Goal: Information Seeking & Learning: Learn about a topic

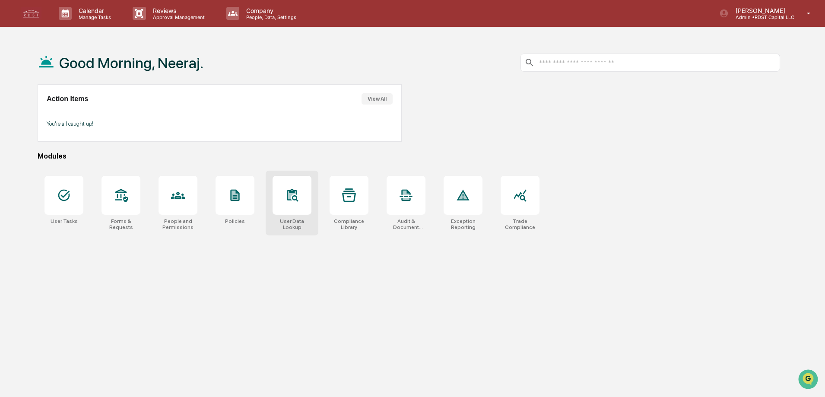
click at [287, 198] on icon at bounding box center [292, 195] width 14 height 14
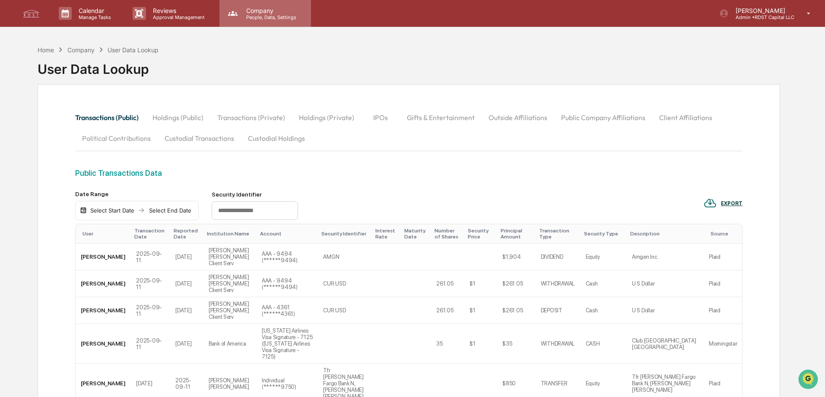
click at [279, 11] on p "Company" at bounding box center [269, 10] width 61 height 7
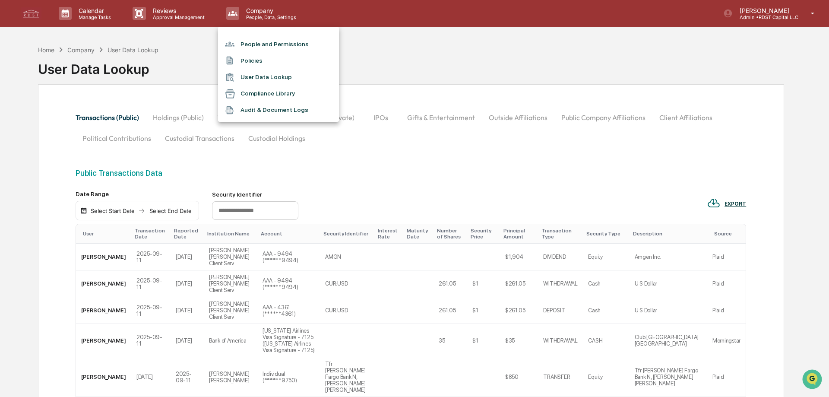
click at [277, 78] on li "User Data Lookup" at bounding box center [278, 77] width 121 height 16
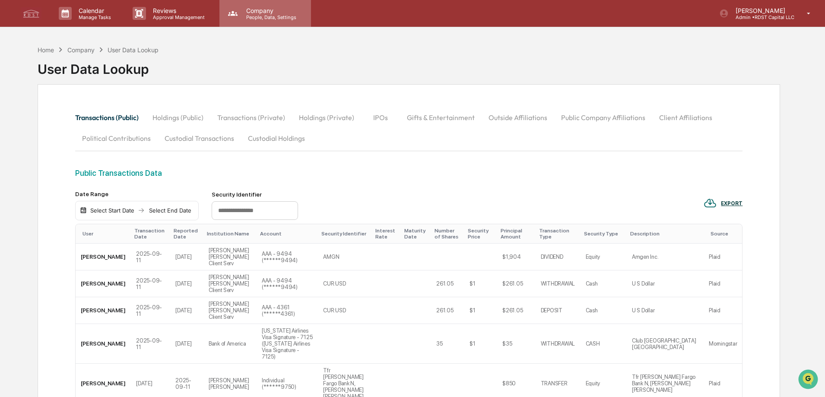
click at [264, 12] on p "Company" at bounding box center [269, 10] width 61 height 7
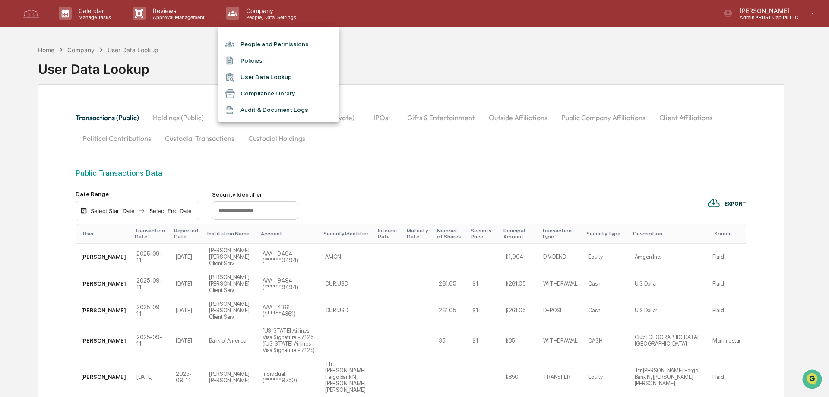
click at [257, 95] on li "Compliance Library" at bounding box center [278, 94] width 121 height 16
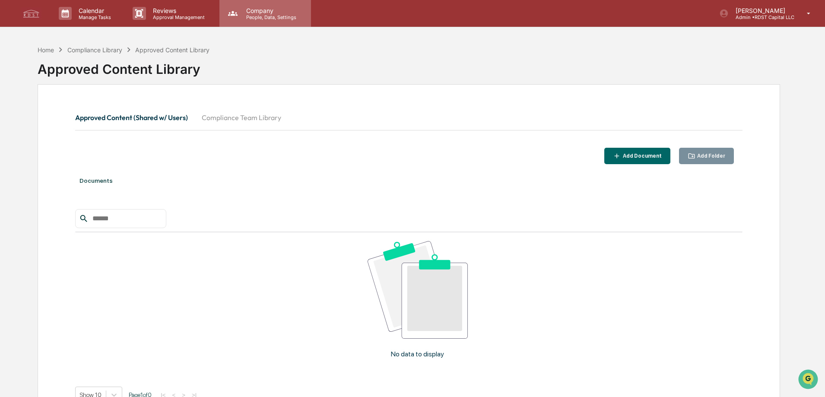
click at [271, 13] on p "Company" at bounding box center [269, 10] width 61 height 7
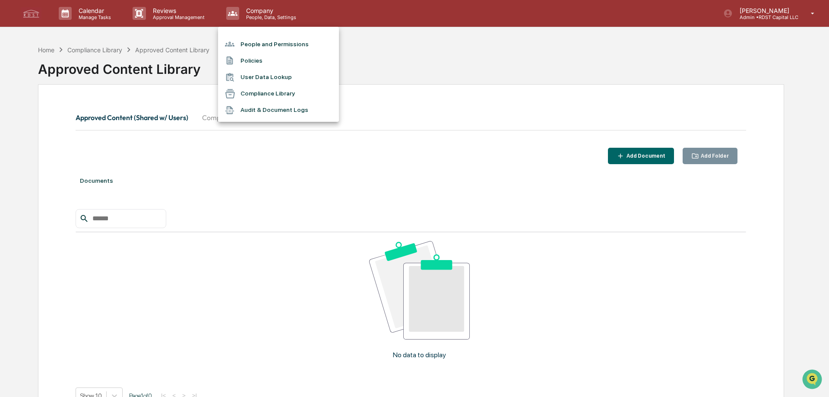
click at [260, 42] on li "People and Permissions" at bounding box center [278, 44] width 121 height 16
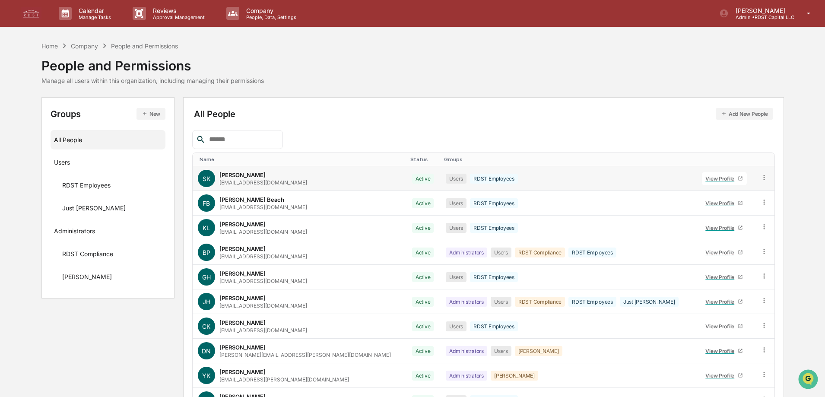
click at [763, 179] on icon at bounding box center [763, 177] width 1 height 5
click at [290, 175] on div "SK [PERSON_NAME] [EMAIL_ADDRESS][DOMAIN_NAME]" at bounding box center [300, 178] width 204 height 17
click at [705, 181] on div "View Profile" at bounding box center [721, 178] width 32 height 6
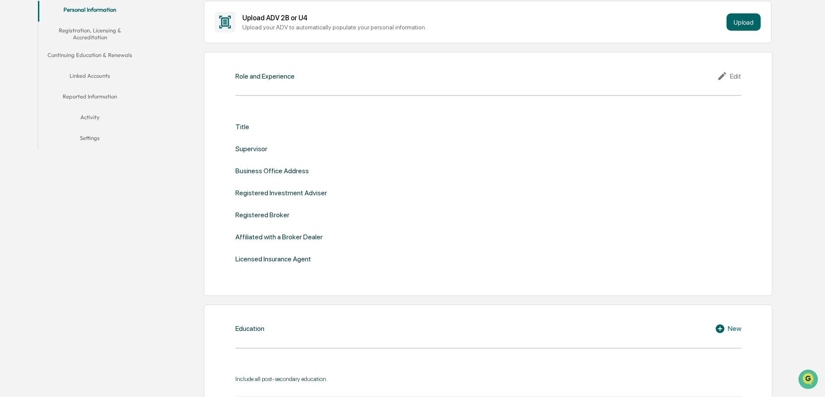
scroll to position [176, 0]
click at [90, 99] on button "Reported Information" at bounding box center [90, 98] width 104 height 21
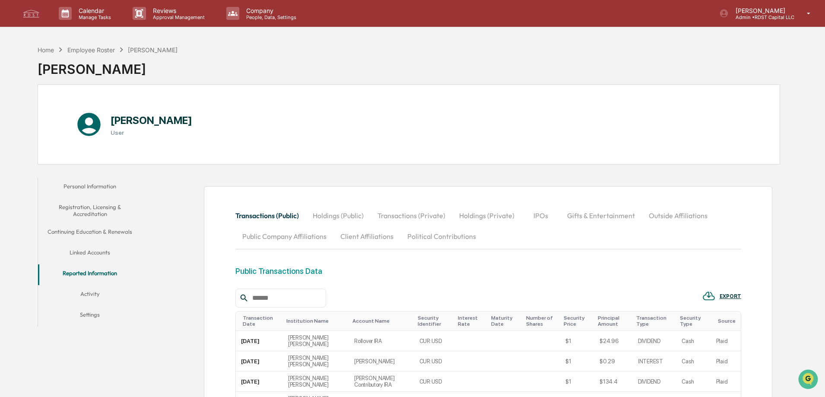
click at [97, 248] on button "Linked Accounts" at bounding box center [90, 254] width 104 height 21
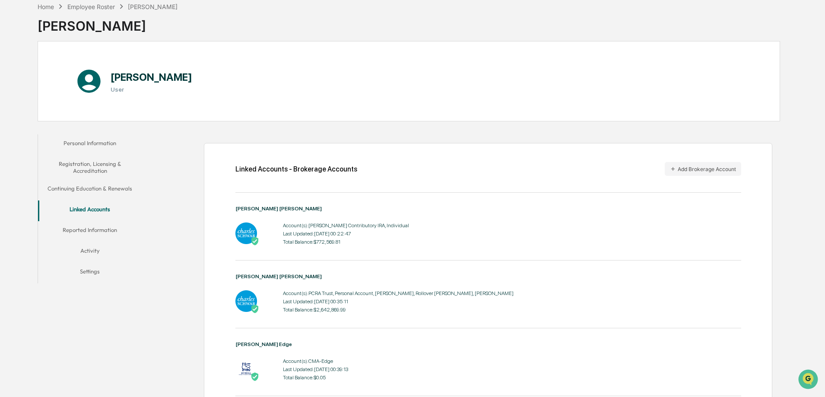
scroll to position [79, 0]
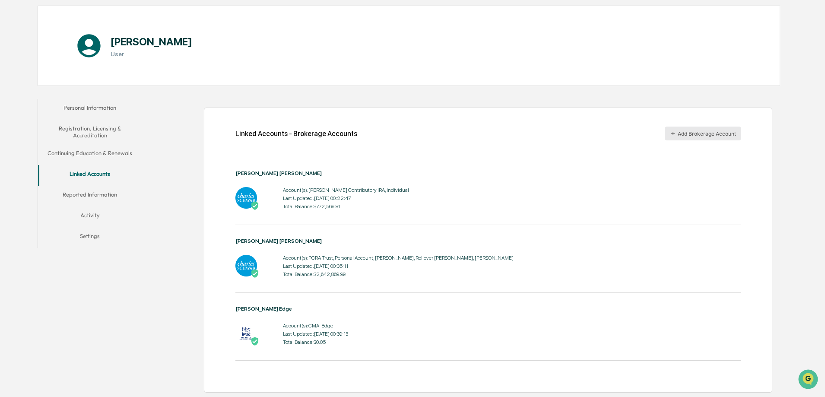
click at [715, 136] on button "Add Brokerage Account" at bounding box center [703, 134] width 76 height 14
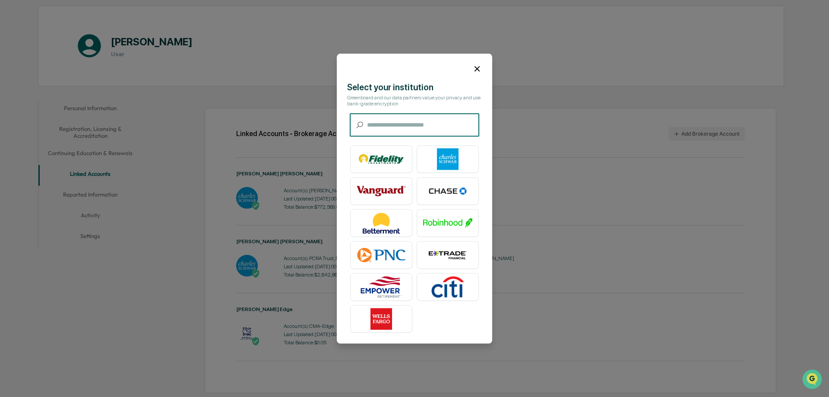
click at [425, 127] on input "text" at bounding box center [423, 125] width 112 height 23
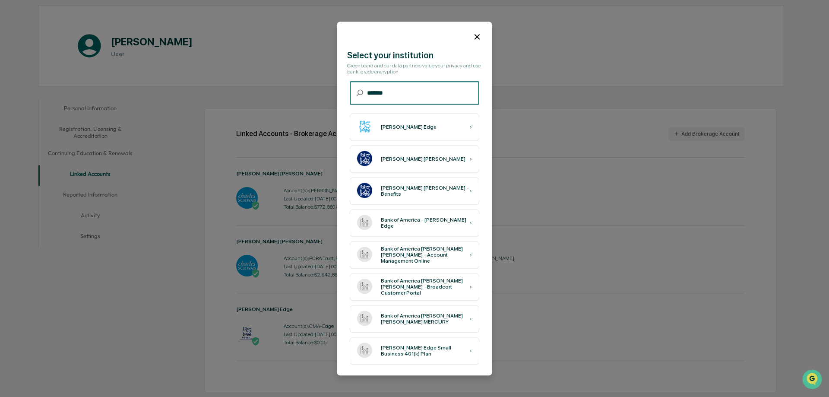
type input "*******"
click at [425, 127] on div "[PERSON_NAME] Edge ›" at bounding box center [415, 127] width 130 height 28
click at [479, 35] on icon at bounding box center [477, 36] width 5 height 5
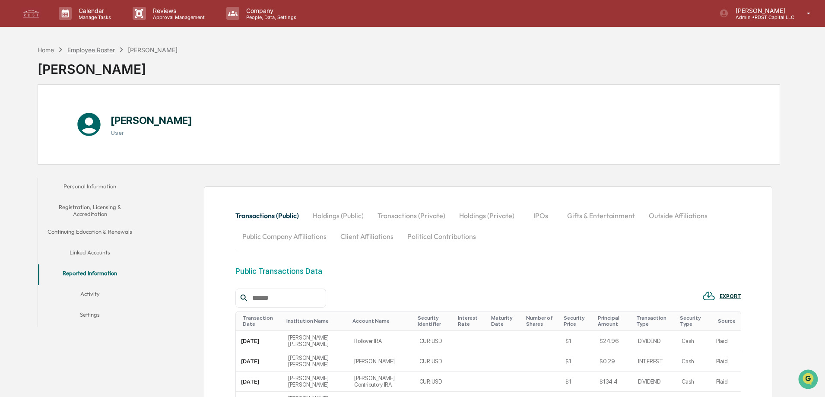
click at [101, 51] on div "Employee Roster" at bounding box center [91, 49] width 48 height 7
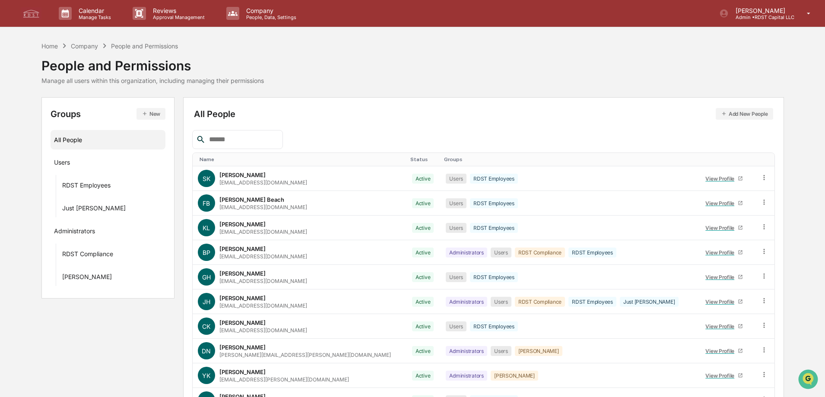
click at [212, 160] on div "Name" at bounding box center [302, 159] width 204 height 6
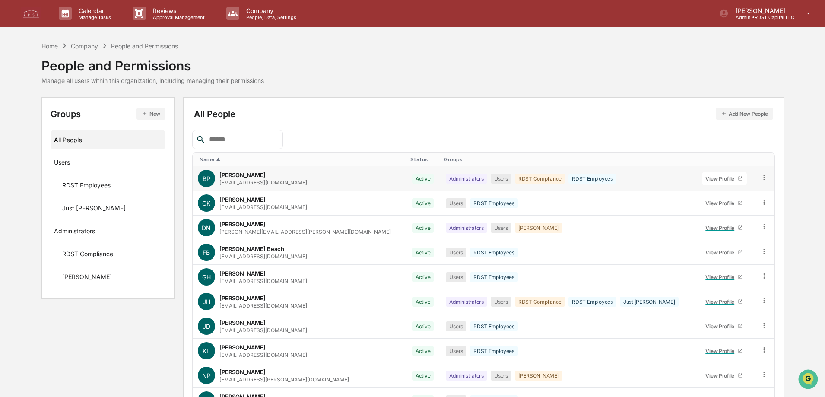
click at [705, 178] on div "View Profile" at bounding box center [721, 178] width 32 height 6
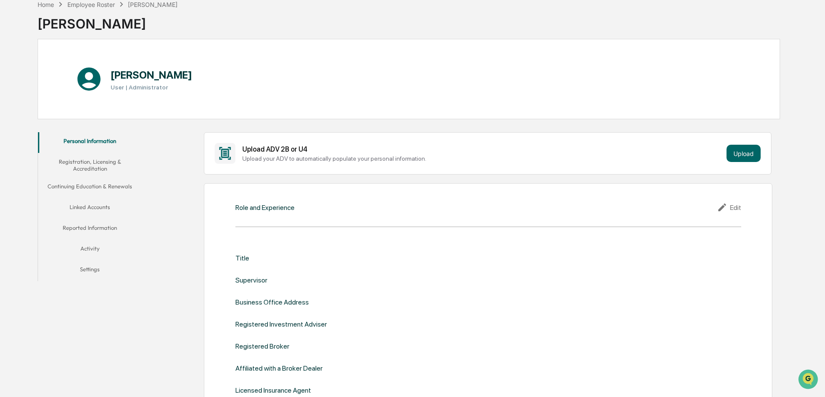
scroll to position [45, 0]
click at [98, 206] on button "Linked Accounts" at bounding box center [90, 209] width 104 height 21
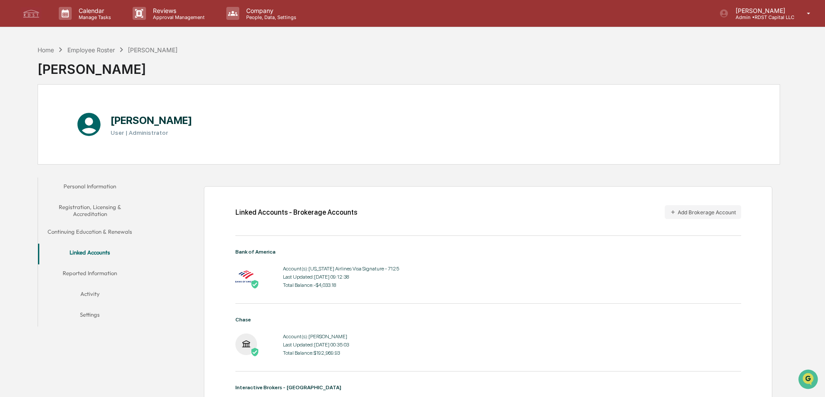
click at [100, 253] on button "Linked Accounts" at bounding box center [90, 254] width 104 height 21
click at [96, 50] on div "Employee Roster" at bounding box center [91, 49] width 48 height 7
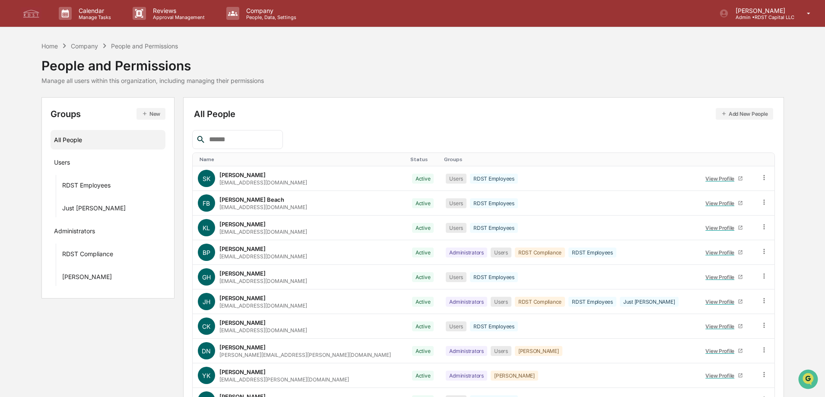
click at [248, 159] on div "Name" at bounding box center [302, 159] width 204 height 6
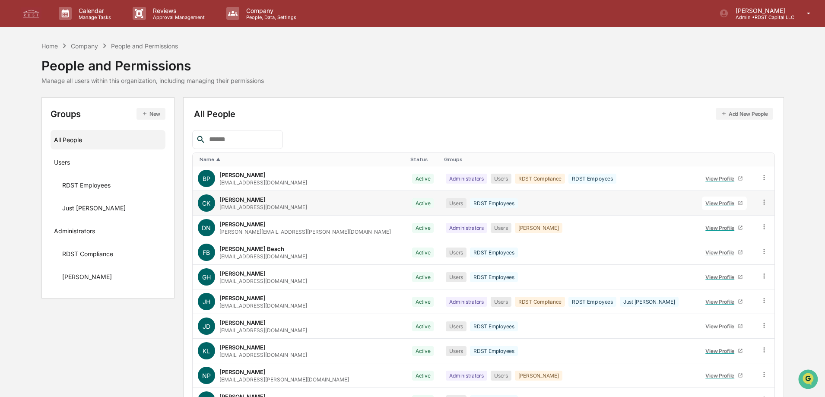
click at [705, 203] on div "View Profile" at bounding box center [721, 203] width 32 height 6
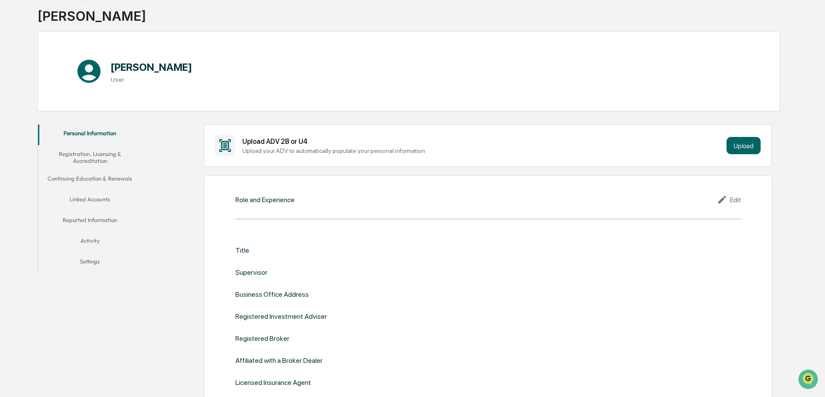
scroll to position [130, 0]
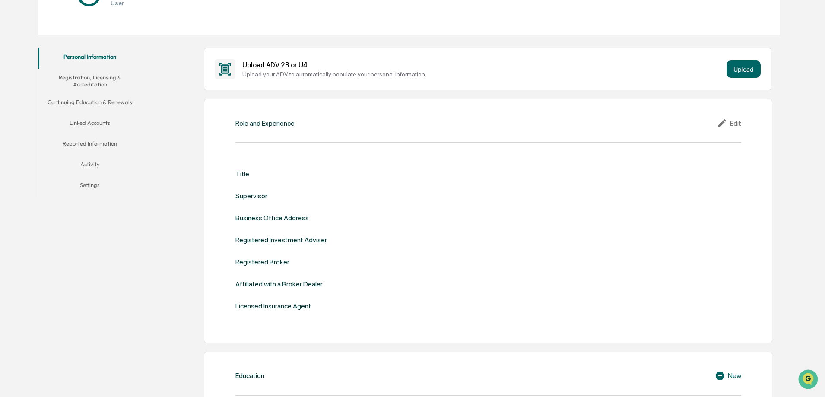
click at [104, 123] on button "Linked Accounts" at bounding box center [90, 124] width 104 height 21
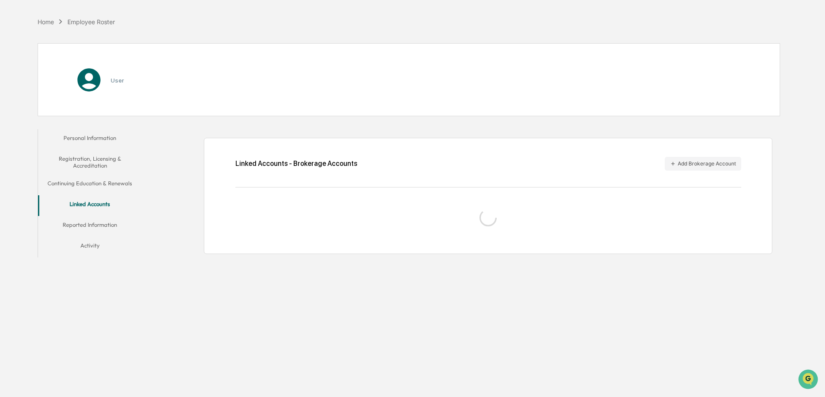
scroll to position [41, 0]
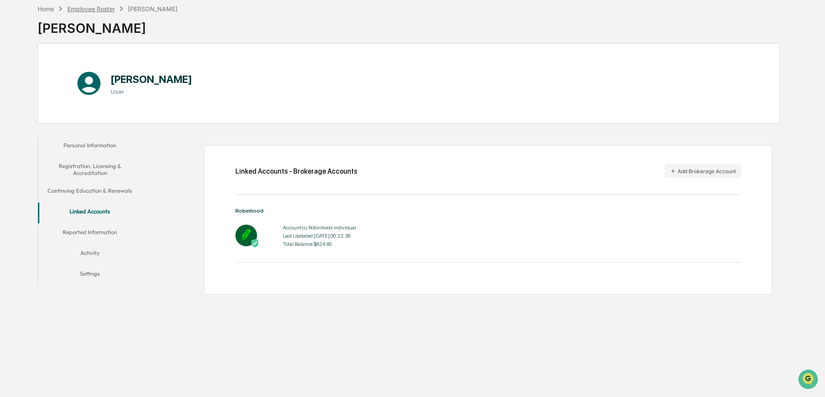
click at [72, 10] on div "Employee Roster" at bounding box center [91, 8] width 48 height 7
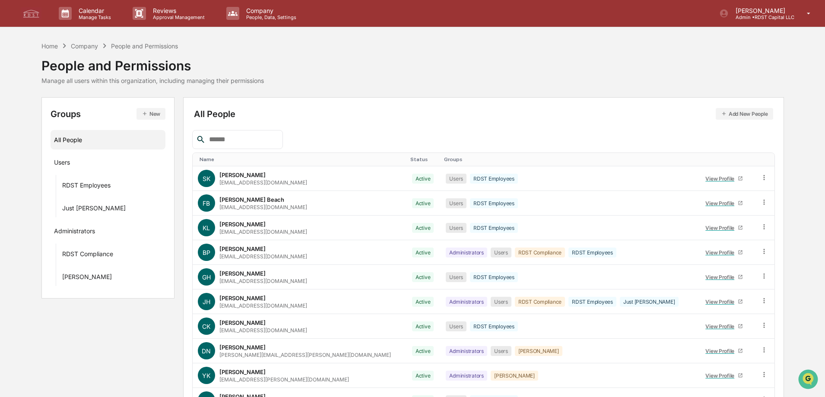
click at [259, 162] on div "Name" at bounding box center [302, 159] width 204 height 6
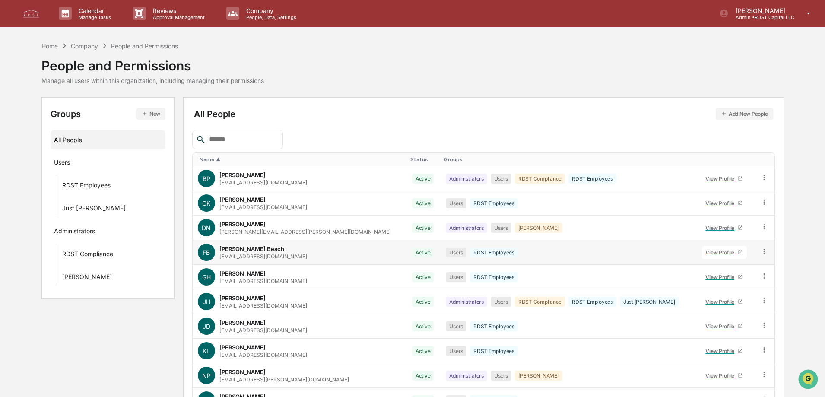
click at [705, 252] on div "View Profile" at bounding box center [721, 252] width 32 height 6
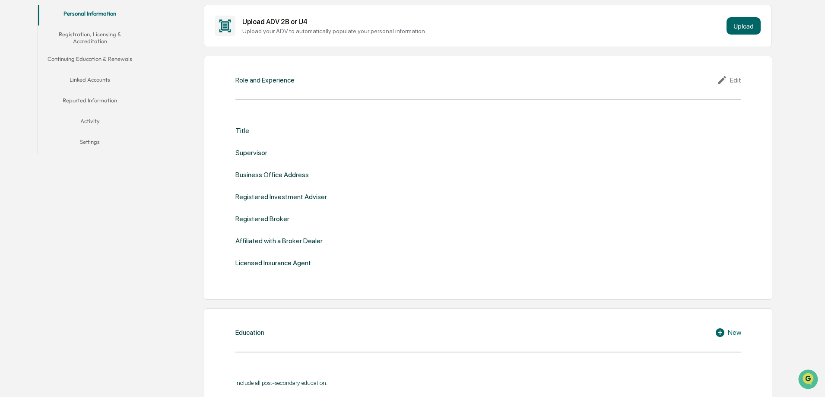
click at [93, 80] on button "Linked Accounts" at bounding box center [90, 81] width 104 height 21
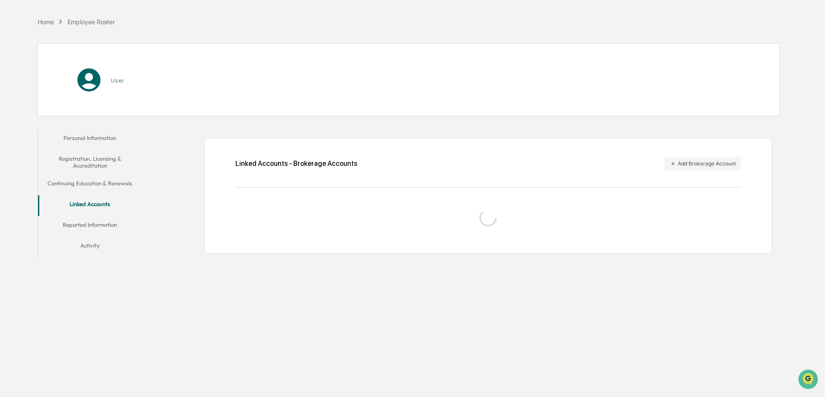
scroll to position [41, 0]
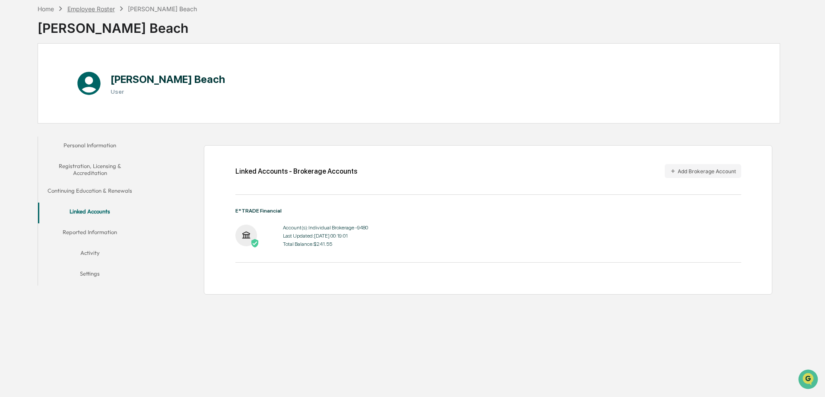
click at [103, 10] on div "Employee Roster" at bounding box center [91, 8] width 48 height 7
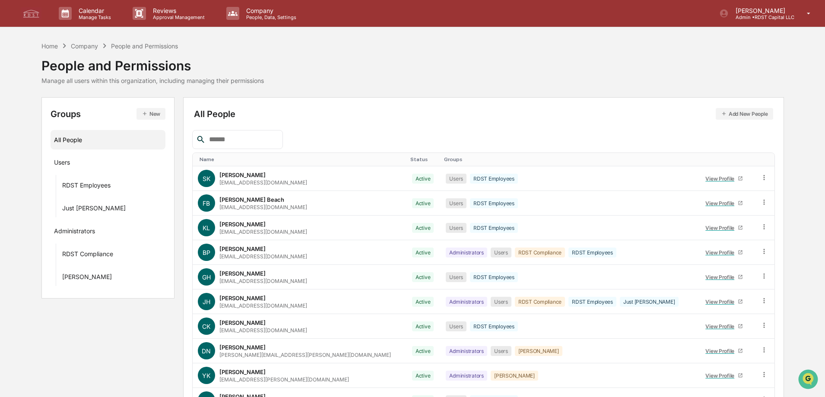
click at [234, 162] on div "Name" at bounding box center [302, 159] width 204 height 6
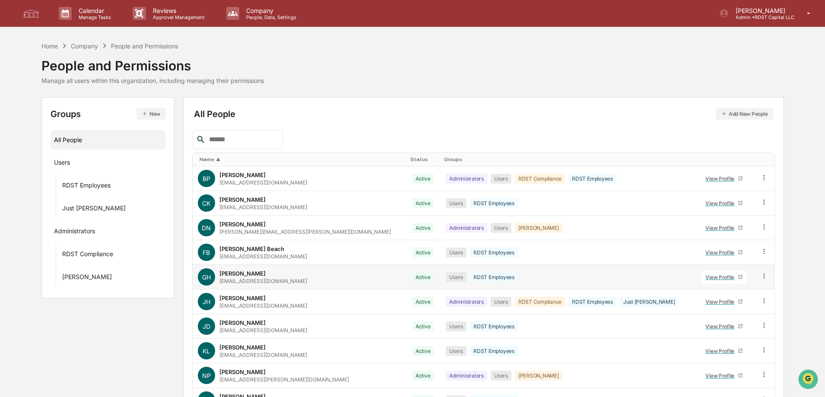
click at [705, 280] on div "View Profile" at bounding box center [721, 277] width 32 height 6
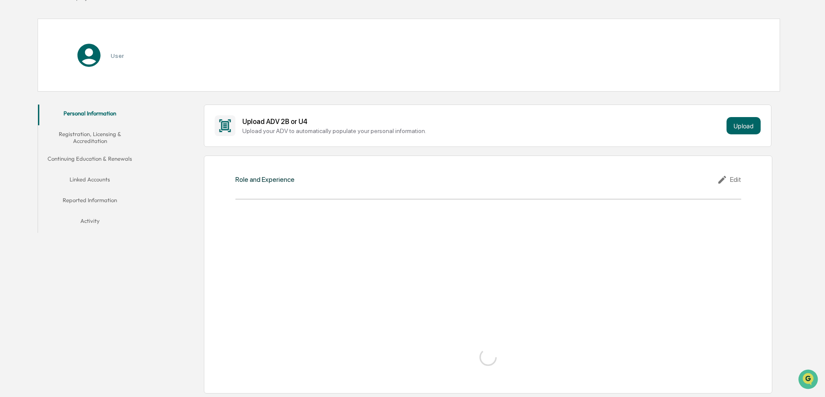
scroll to position [86, 0]
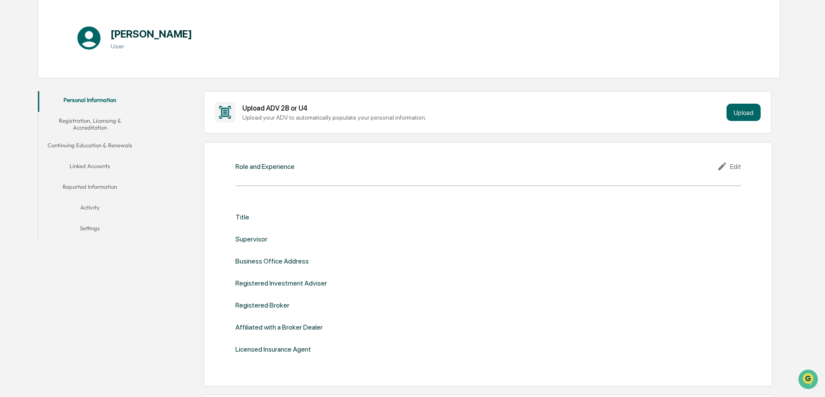
click at [86, 169] on button "Linked Accounts" at bounding box center [90, 167] width 104 height 21
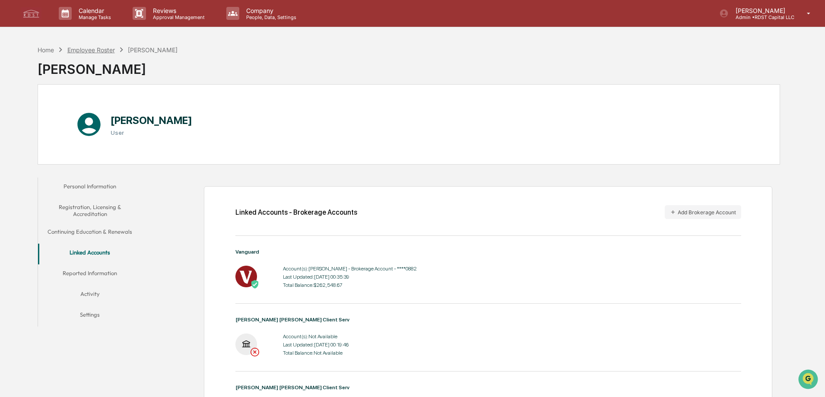
click at [102, 51] on div "Employee Roster" at bounding box center [91, 49] width 48 height 7
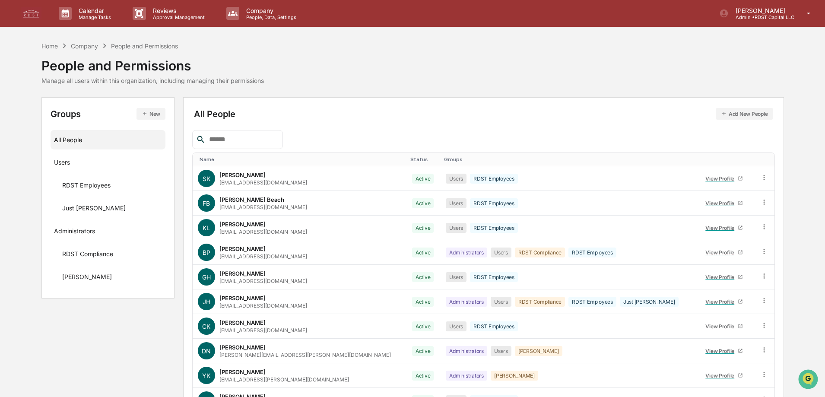
click at [227, 158] on div "Name" at bounding box center [302, 159] width 204 height 6
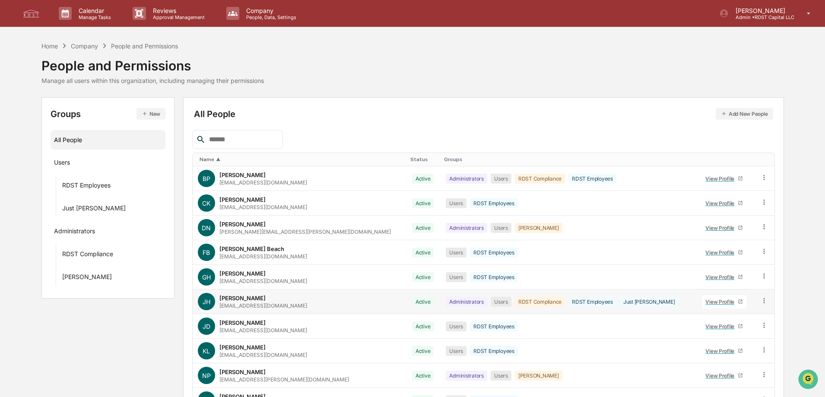
scroll to position [43, 0]
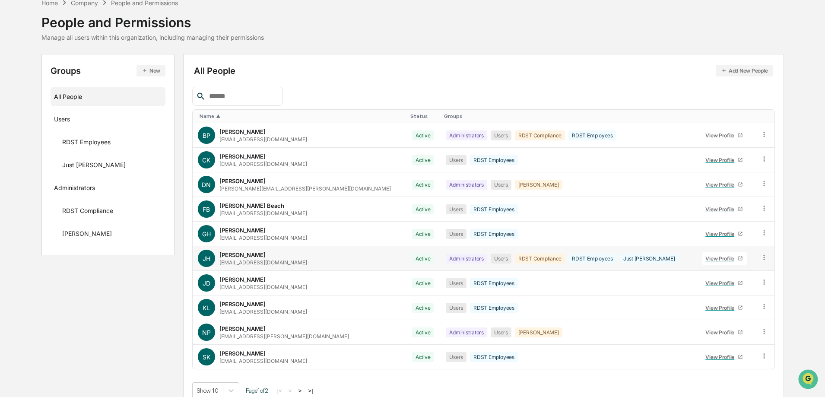
click at [705, 260] on div "View Profile" at bounding box center [721, 258] width 32 height 6
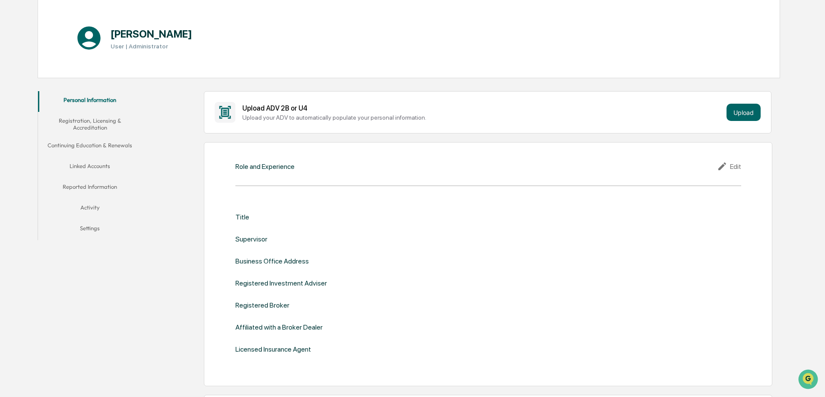
click at [90, 168] on button "Linked Accounts" at bounding box center [90, 167] width 104 height 21
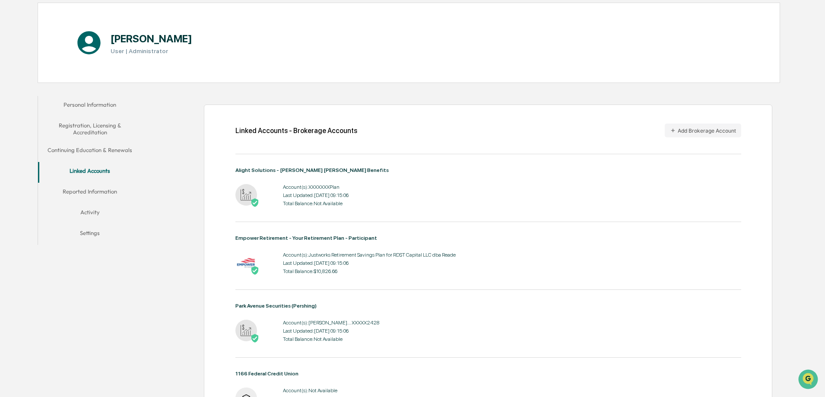
scroll to position [66, 0]
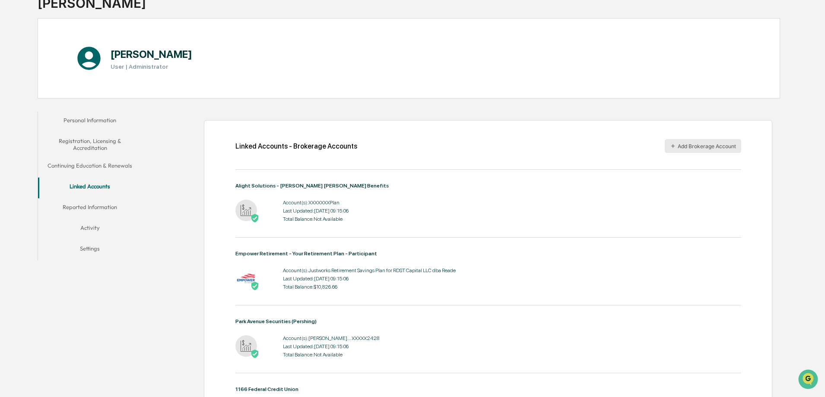
click at [703, 149] on button "Add Brokerage Account" at bounding box center [703, 146] width 76 height 14
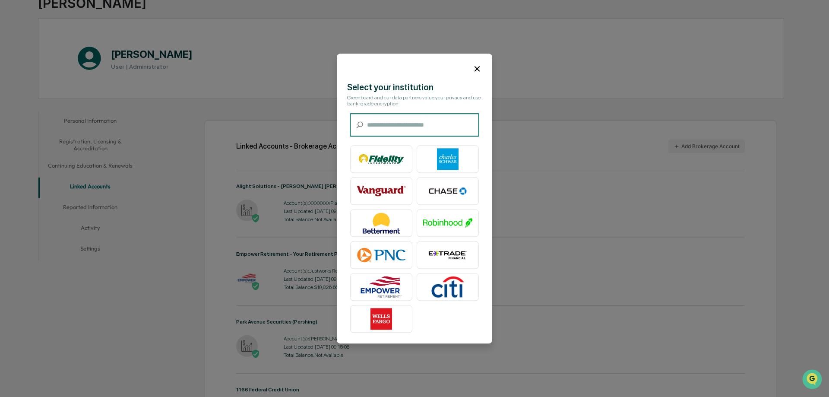
click at [426, 131] on input "text" at bounding box center [423, 125] width 112 height 23
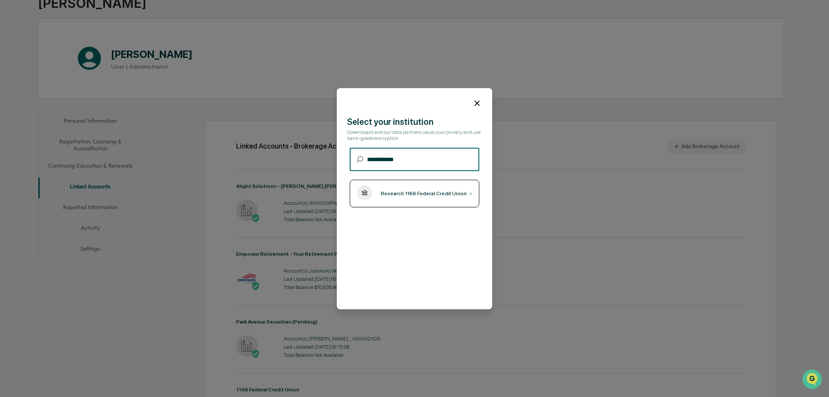
type input "**********"
click at [434, 200] on div "Research 1166 Federal Credit Union ›" at bounding box center [415, 194] width 130 height 28
click at [476, 100] on icon at bounding box center [478, 103] width 10 height 10
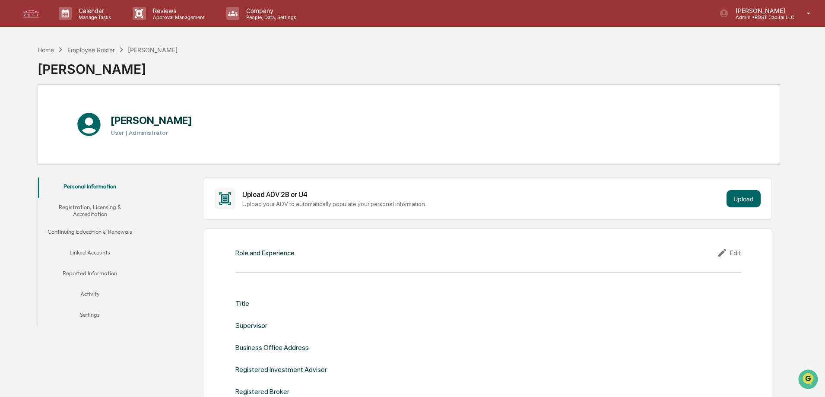
click at [77, 49] on div "Employee Roster" at bounding box center [91, 49] width 48 height 7
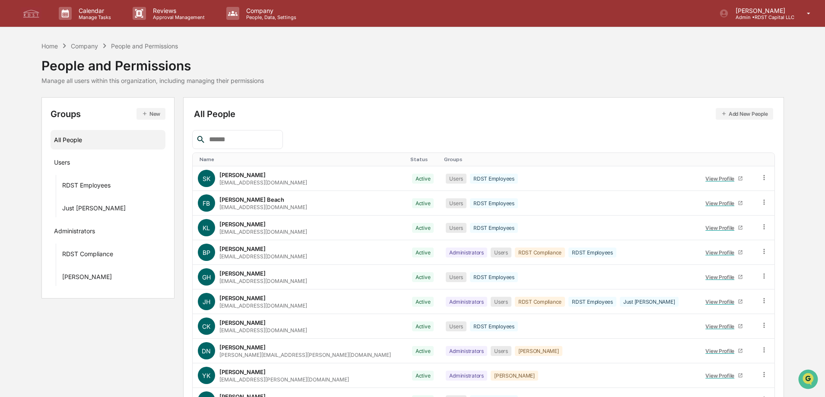
click at [283, 161] on div "Name" at bounding box center [302, 159] width 204 height 6
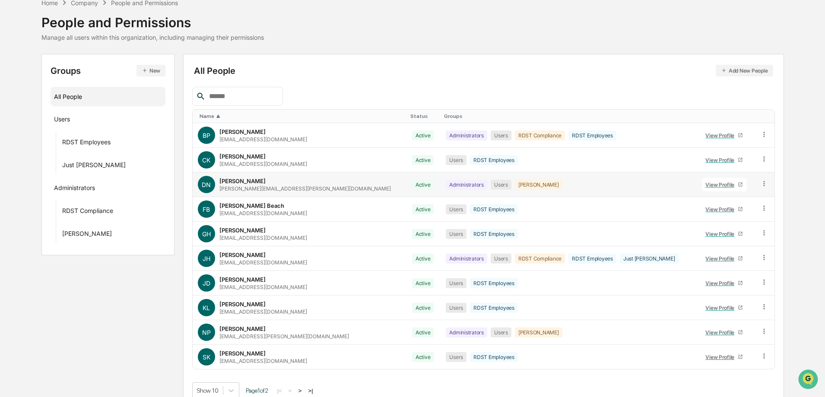
scroll to position [54, 0]
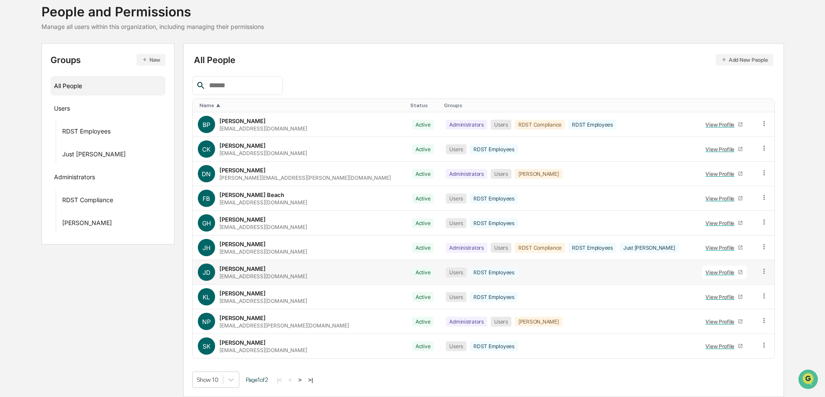
click at [705, 272] on div "View Profile" at bounding box center [721, 272] width 32 height 6
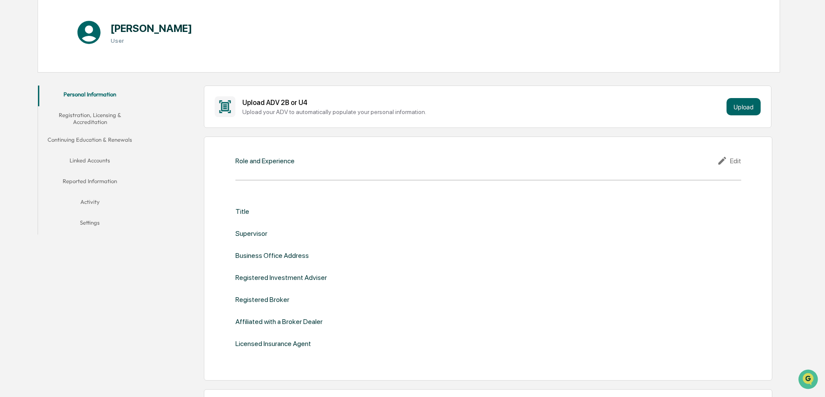
scroll to position [184, 0]
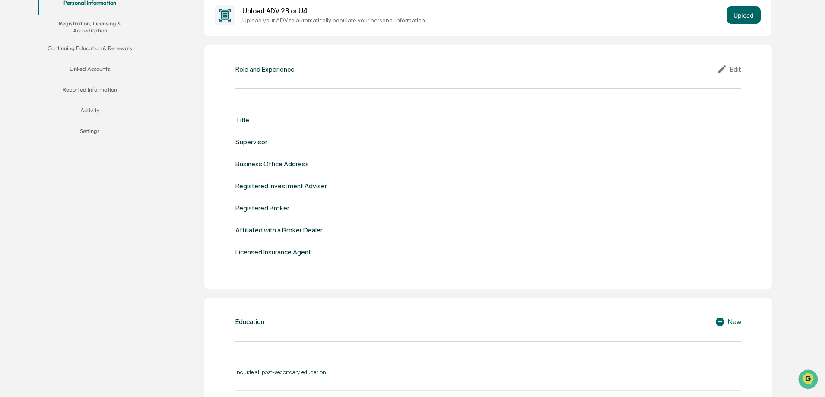
click at [90, 69] on button "Linked Accounts" at bounding box center [90, 70] width 104 height 21
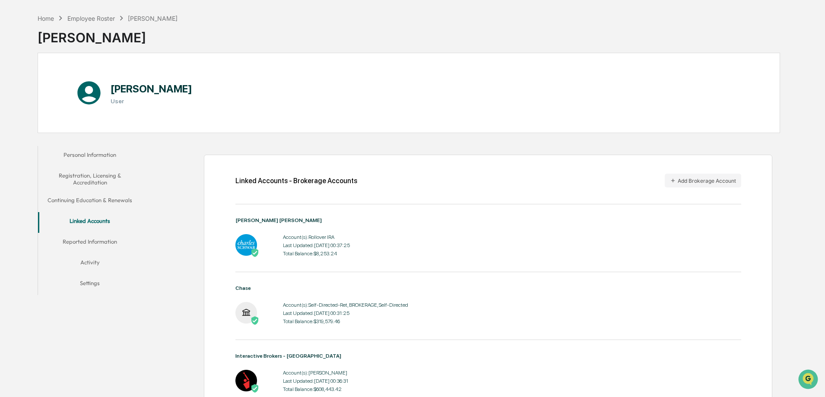
scroll to position [79, 0]
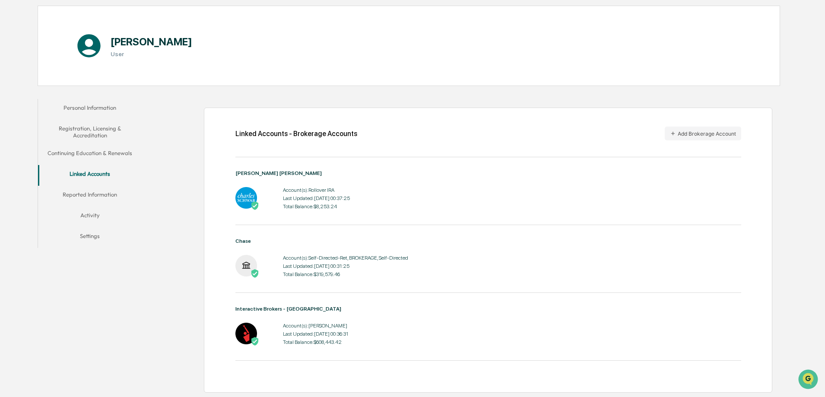
click at [92, 175] on button "Linked Accounts" at bounding box center [90, 175] width 104 height 21
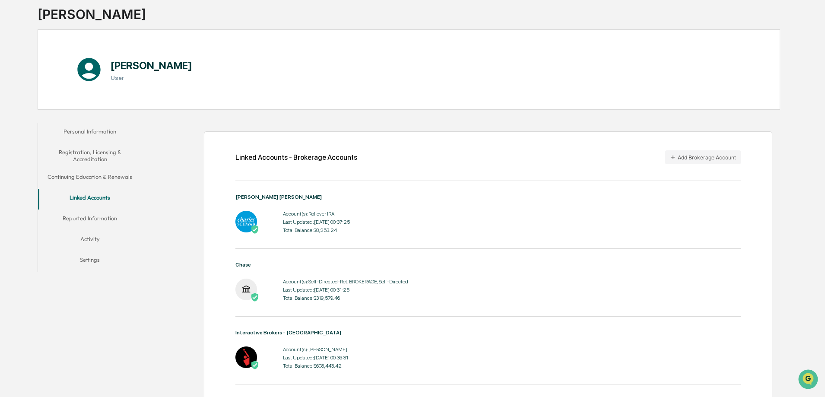
scroll to position [0, 0]
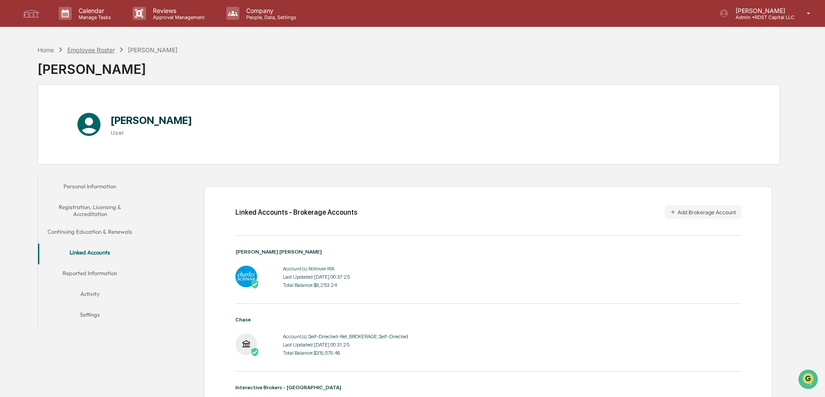
click at [92, 52] on div "Employee Roster" at bounding box center [91, 49] width 48 height 7
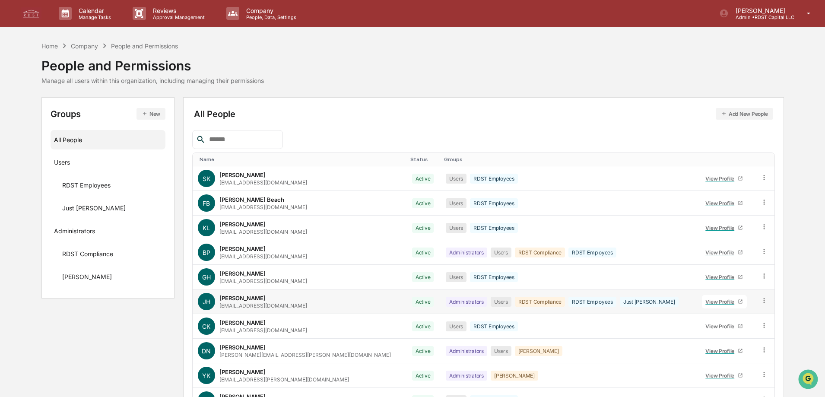
scroll to position [54, 0]
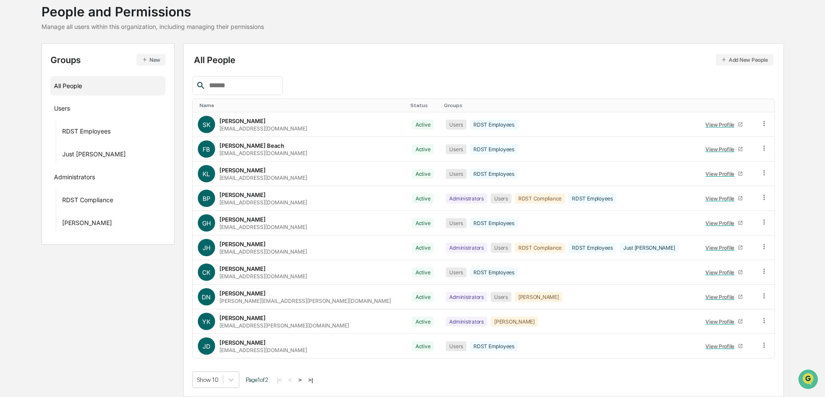
click at [248, 105] on div "Name" at bounding box center [302, 105] width 204 height 6
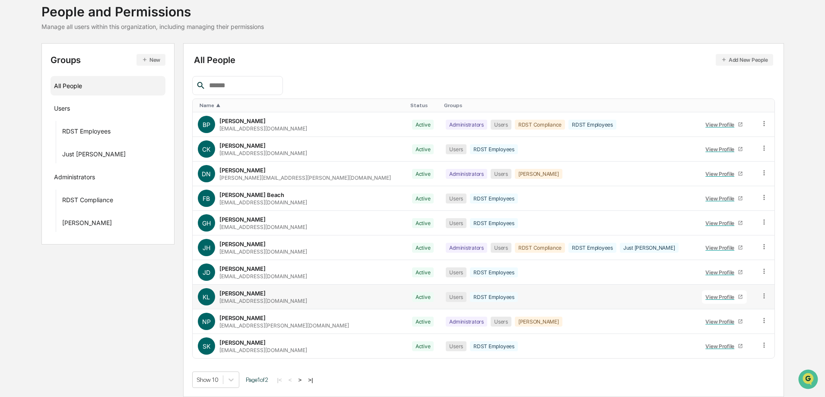
click at [705, 295] on div "View Profile" at bounding box center [721, 297] width 32 height 6
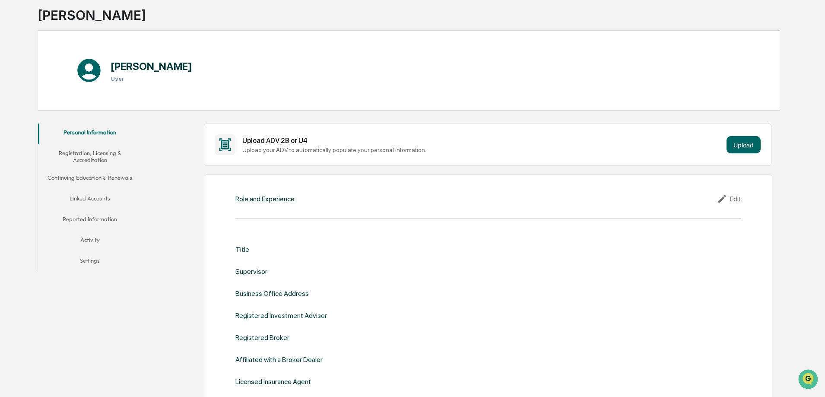
click at [79, 197] on button "Linked Accounts" at bounding box center [90, 200] width 104 height 21
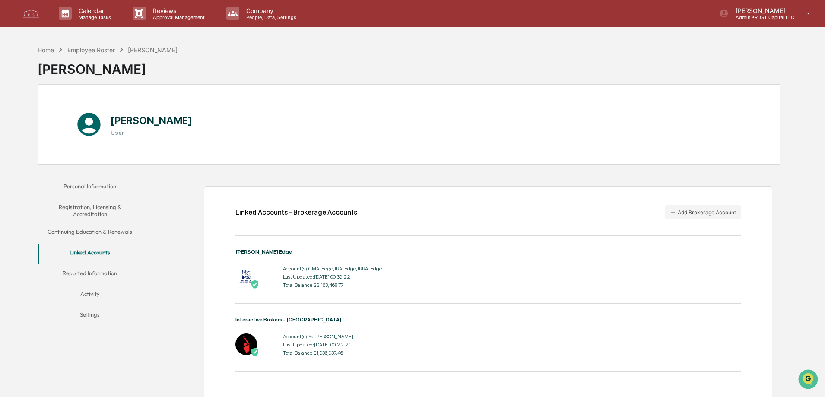
click at [98, 51] on div "Employee Roster" at bounding box center [91, 49] width 48 height 7
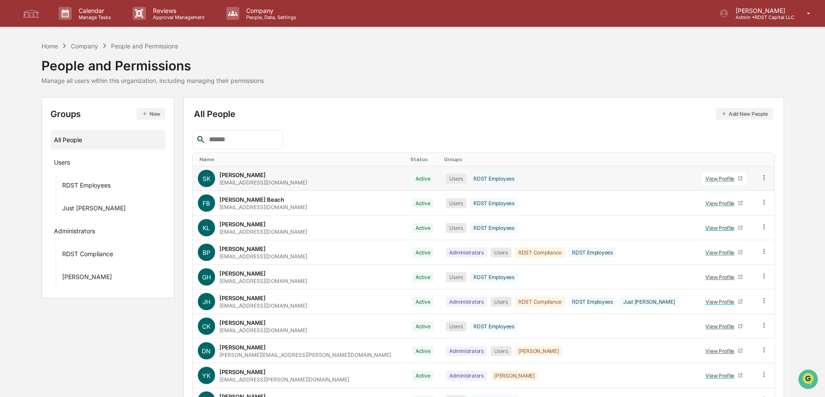
click at [705, 177] on div "View Profile" at bounding box center [721, 178] width 32 height 6
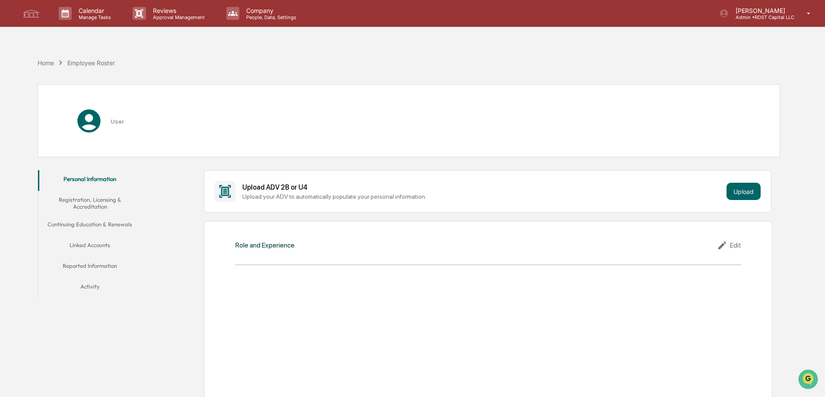
click at [365, 190] on div "Upload ADV 2B or U4" at bounding box center [482, 187] width 481 height 8
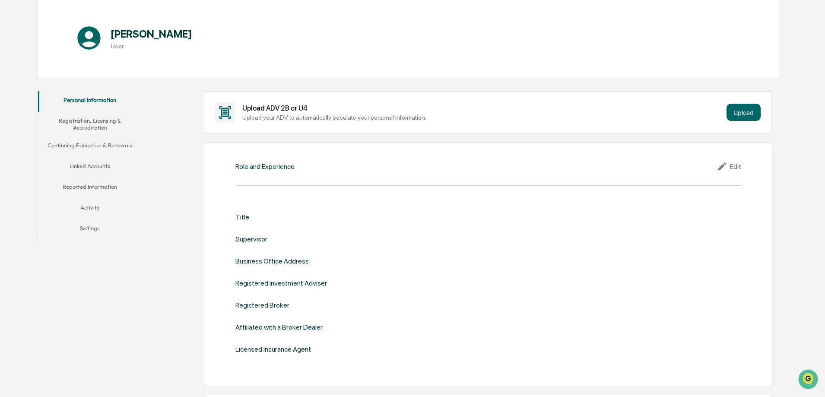
click at [91, 159] on button "Linked Accounts" at bounding box center [90, 167] width 104 height 21
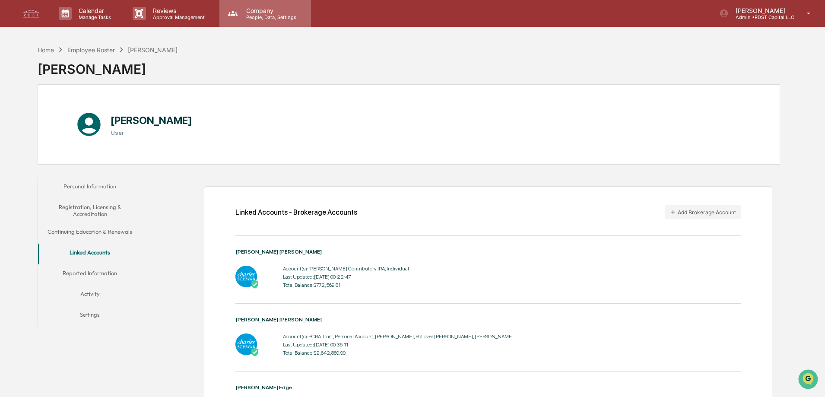
click at [263, 12] on p "Company" at bounding box center [269, 10] width 61 height 7
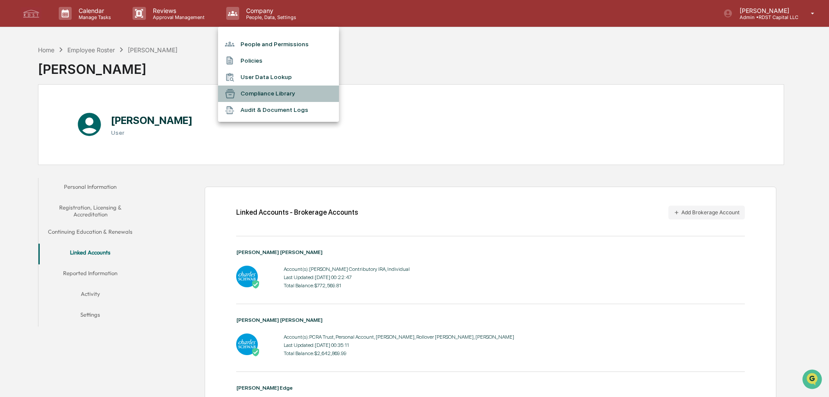
click at [284, 92] on li "Compliance Library" at bounding box center [278, 94] width 121 height 16
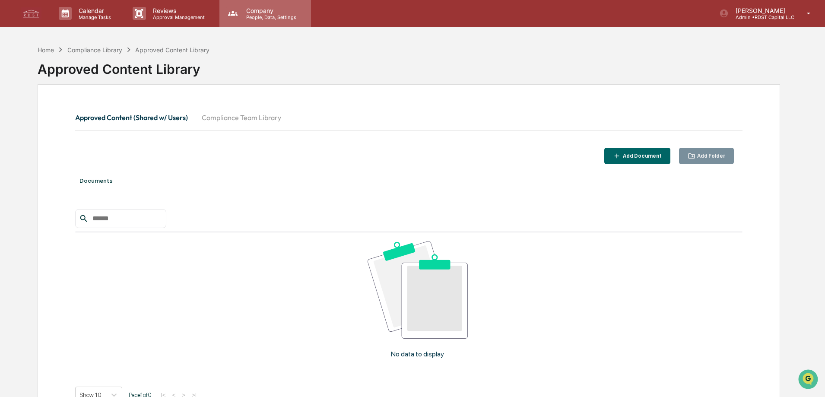
click at [263, 8] on p "Company" at bounding box center [269, 10] width 61 height 7
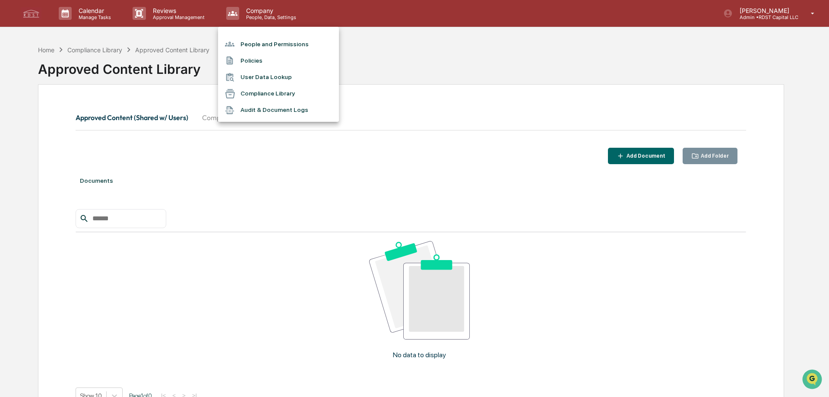
click at [275, 78] on li "User Data Lookup" at bounding box center [278, 77] width 121 height 16
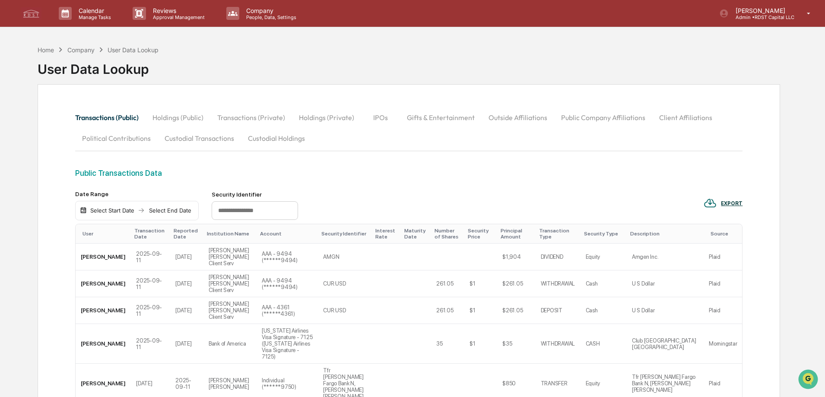
click at [187, 114] on button "Holdings (Public)" at bounding box center [178, 117] width 65 height 21
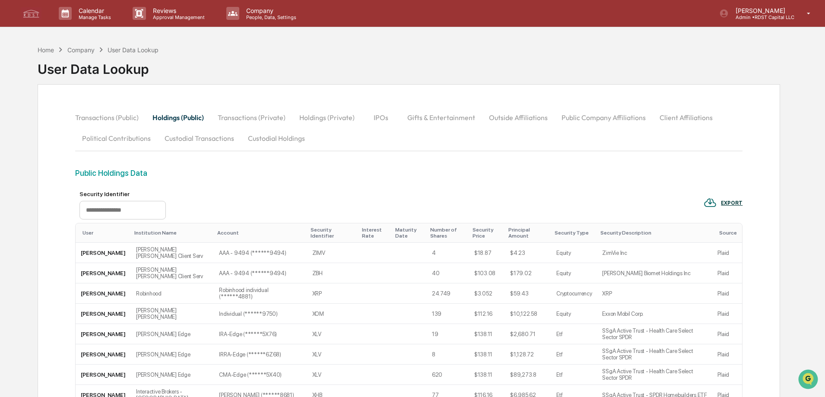
click at [245, 114] on button "Transactions (Private)" at bounding box center [252, 117] width 82 height 21
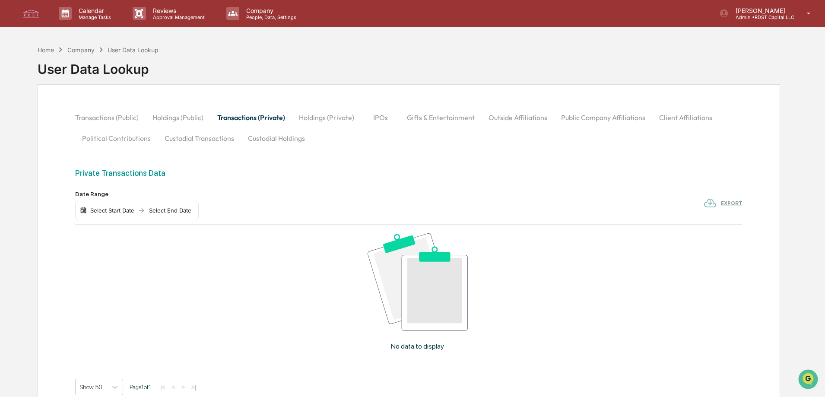
click at [332, 117] on button "Holdings (Private)" at bounding box center [326, 117] width 69 height 21
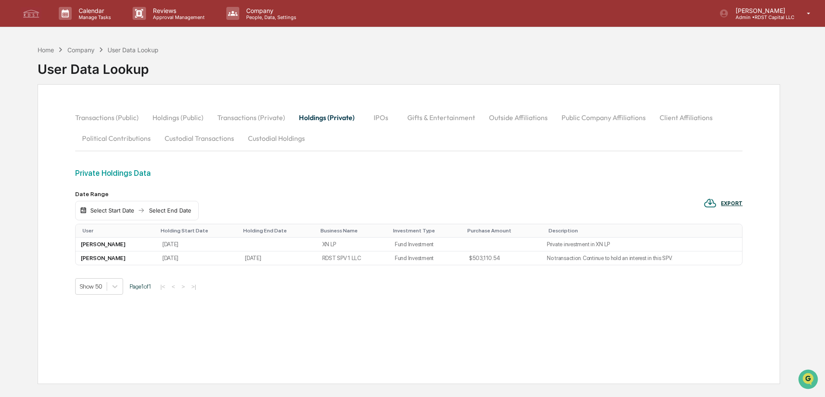
click at [376, 121] on button "IPOs" at bounding box center [381, 117] width 39 height 21
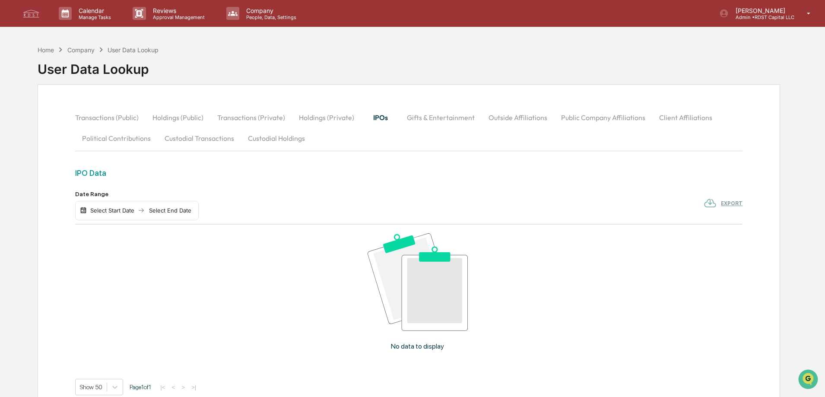
click at [435, 116] on button "Gifts & Entertainment" at bounding box center [441, 117] width 82 height 21
click at [507, 115] on button "Outside Affiliations" at bounding box center [518, 117] width 73 height 21
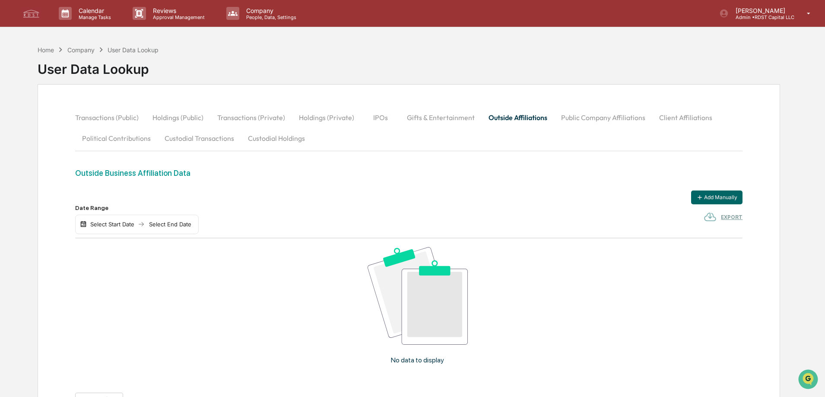
click at [589, 114] on button "Public Company Affiliations" at bounding box center [603, 117] width 98 height 21
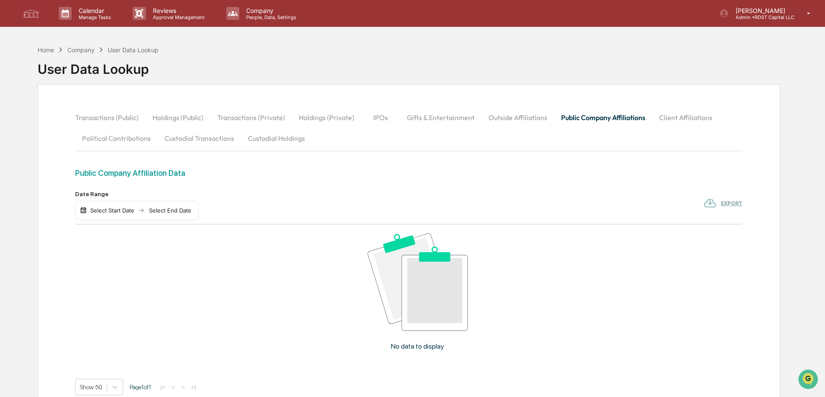
click at [678, 115] on button "Client Affiliations" at bounding box center [685, 117] width 67 height 21
click at [120, 140] on button "Political Contributions" at bounding box center [116, 138] width 83 height 21
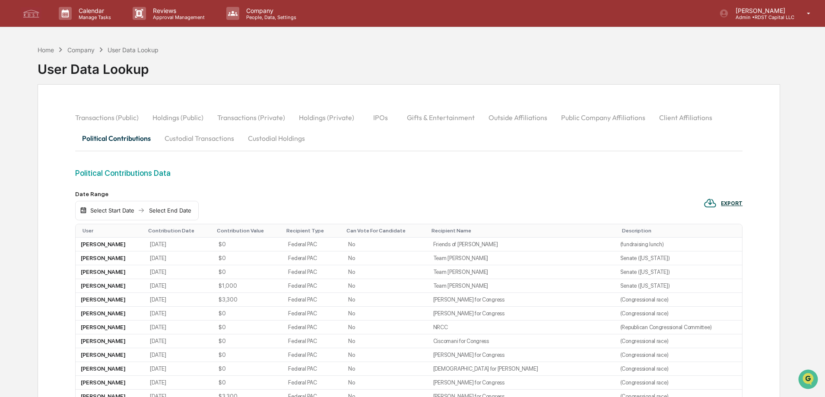
click at [211, 140] on button "Custodial Transactions" at bounding box center [199, 138] width 83 height 21
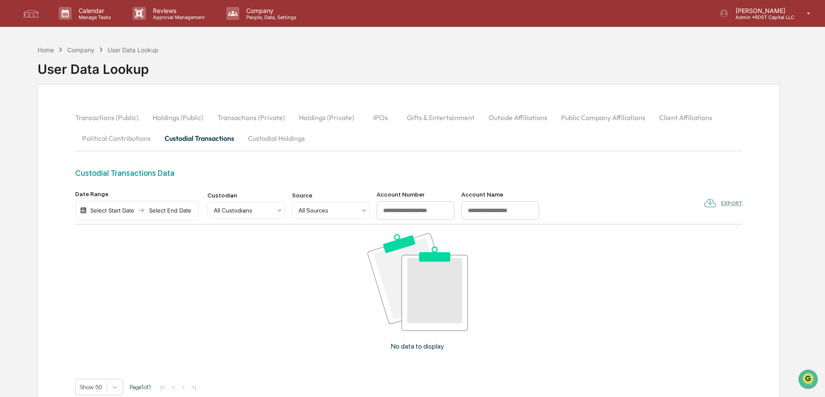
click at [312, 143] on div "Transactions (Public) Holdings (Public) Transactions (Private) Holdings (Privat…" at bounding box center [408, 127] width 667 height 41
click at [279, 135] on button "Custodial Holdings" at bounding box center [276, 138] width 71 height 21
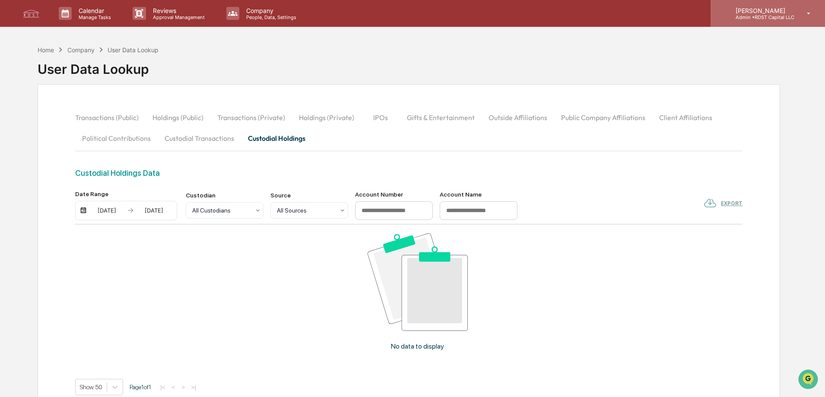
click at [764, 13] on p "[PERSON_NAME]" at bounding box center [762, 10] width 66 height 7
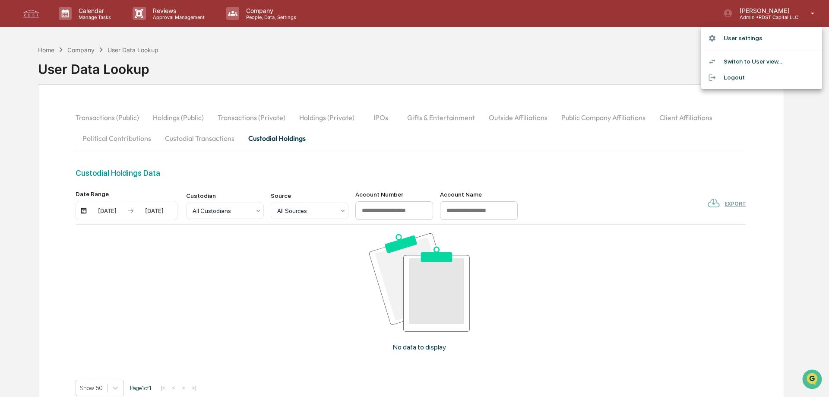
click at [438, 58] on div at bounding box center [414, 198] width 829 height 397
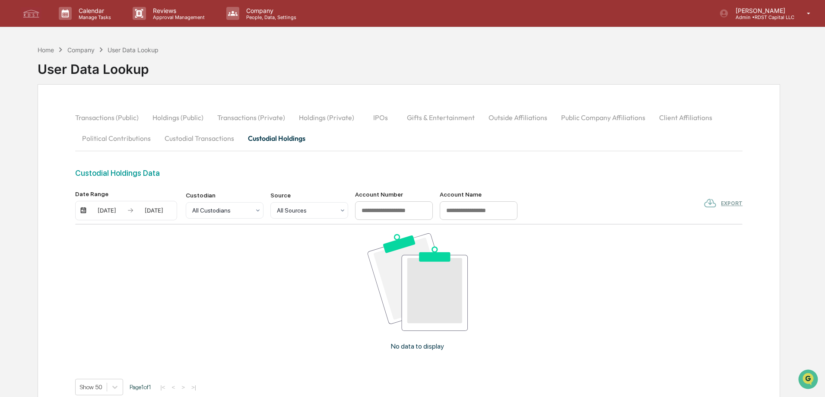
click at [78, 50] on div "Company" at bounding box center [80, 49] width 27 height 7
drag, startPoint x: 314, startPoint y: 51, endPoint x: 292, endPoint y: 57, distance: 22.7
click at [314, 53] on div "Home Company User Data Lookup User Data Lookup" at bounding box center [409, 62] width 743 height 43
click at [186, 13] on p "Reviews" at bounding box center [177, 10] width 63 height 7
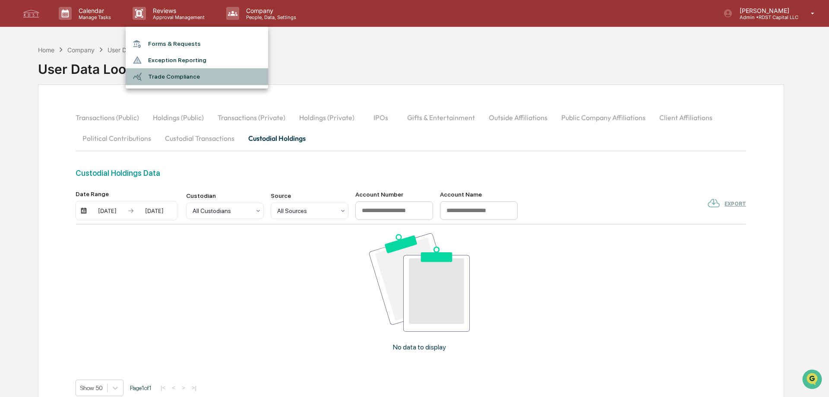
click at [171, 77] on li "Trade Compliance" at bounding box center [197, 76] width 143 height 16
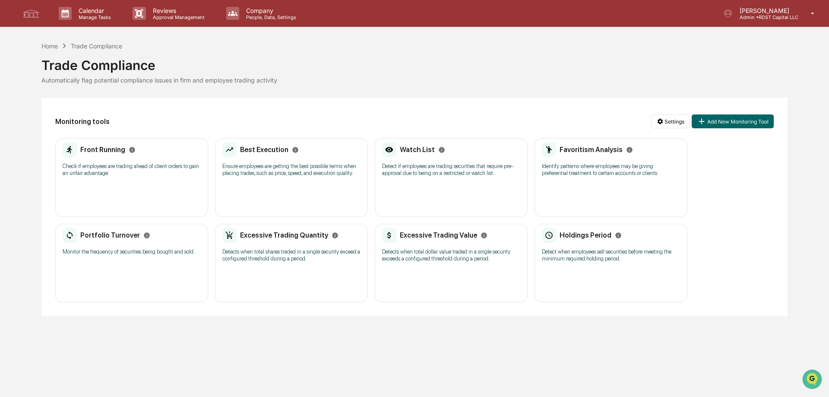
click at [158, 165] on p "Check if employees are trading ahead of client orders to gain an unfair advanta…" at bounding box center [132, 170] width 138 height 14
click at [298, 165] on p "Ensure employees are getting the best possible terms when placing trades, such …" at bounding box center [291, 170] width 138 height 14
click at [435, 166] on p "Detect if employees are trading securities that require pre-approval due to bei…" at bounding box center [451, 170] width 138 height 14
click at [566, 161] on div "Favoritism Analysis Identify patterns where employees may be giving preferentia…" at bounding box center [611, 162] width 138 height 40
click at [445, 247] on div "Excessive Trading Value Detects when total dollar value traded in a single secu…" at bounding box center [451, 248] width 138 height 40
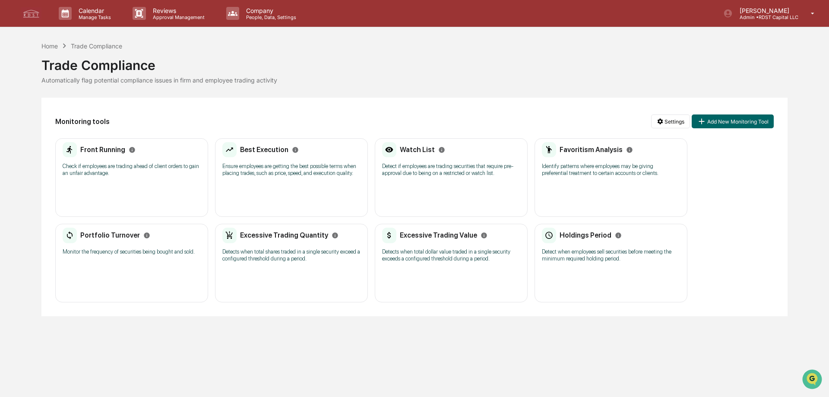
click at [607, 257] on p "Detect when employees sell securities before meeting the minimum required holdi…" at bounding box center [611, 255] width 138 height 14
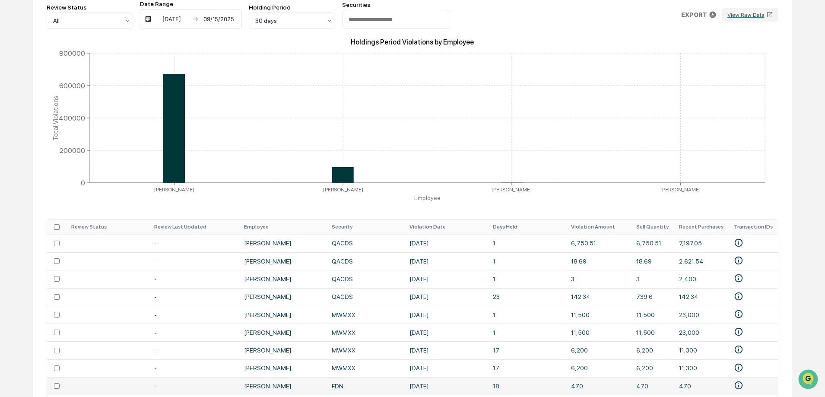
scroll to position [24, 0]
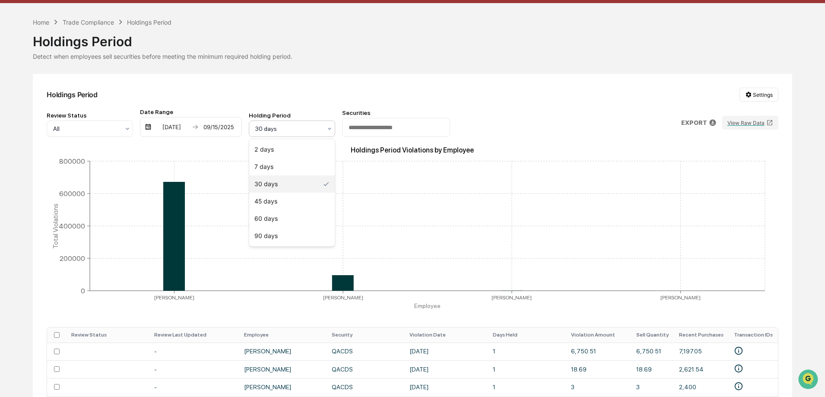
click at [327, 125] on icon at bounding box center [329, 128] width 7 height 7
click at [436, 106] on div "Holdings Period Settings Review Status All Date Range [DATE] [DATE] Holding Per…" at bounding box center [412, 320] width 759 height 492
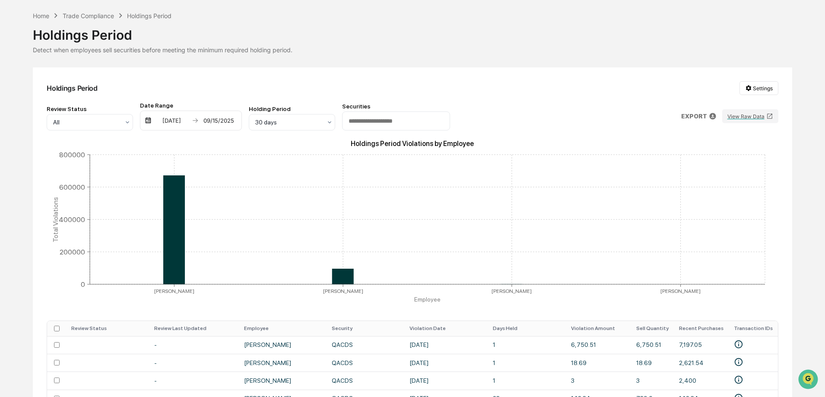
scroll to position [0, 0]
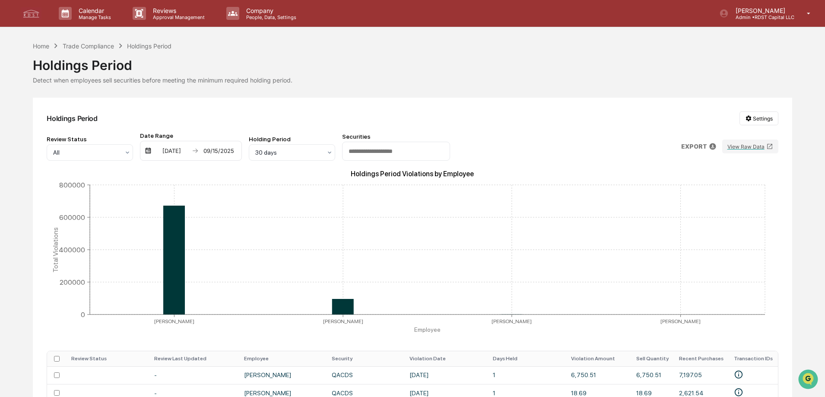
click at [714, 145] on icon at bounding box center [713, 147] width 8 height 8
click at [711, 186] on p "pdf" at bounding box center [713, 183] width 10 height 9
click at [148, 152] on div at bounding box center [414, 198] width 829 height 397
click at [147, 150] on img at bounding box center [148, 150] width 7 height 7
click at [164, 150] on div "[DATE]" at bounding box center [171, 150] width 37 height 7
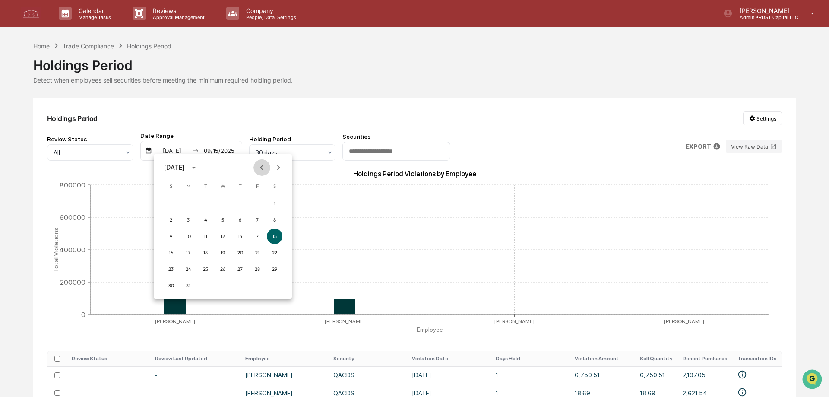
click at [263, 166] on icon "Previous month" at bounding box center [262, 168] width 10 height 10
click at [281, 170] on icon "Next month" at bounding box center [279, 168] width 10 height 10
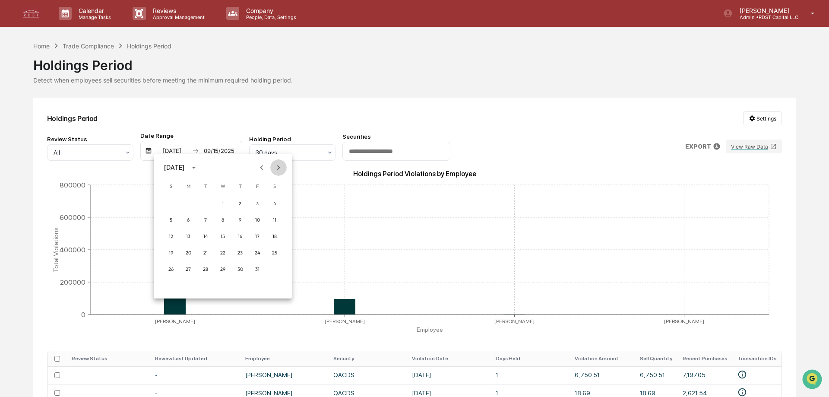
click at [281, 170] on icon "Next month" at bounding box center [279, 168] width 10 height 10
click at [206, 203] on button "1" at bounding box center [206, 204] width 16 height 16
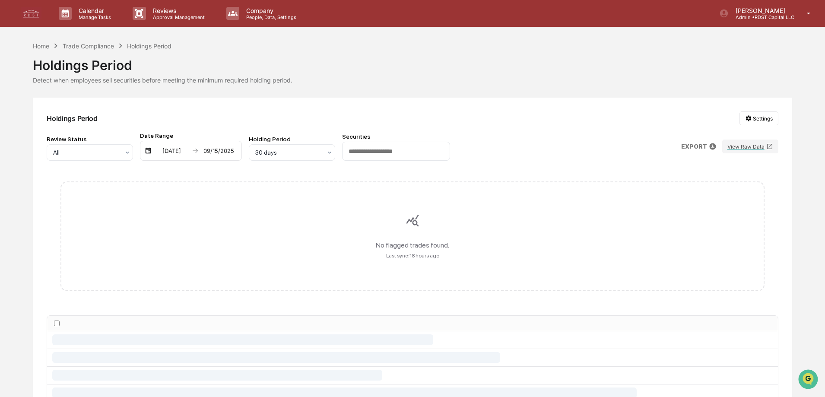
click at [222, 153] on div "09/15/2025" at bounding box center [218, 150] width 37 height 7
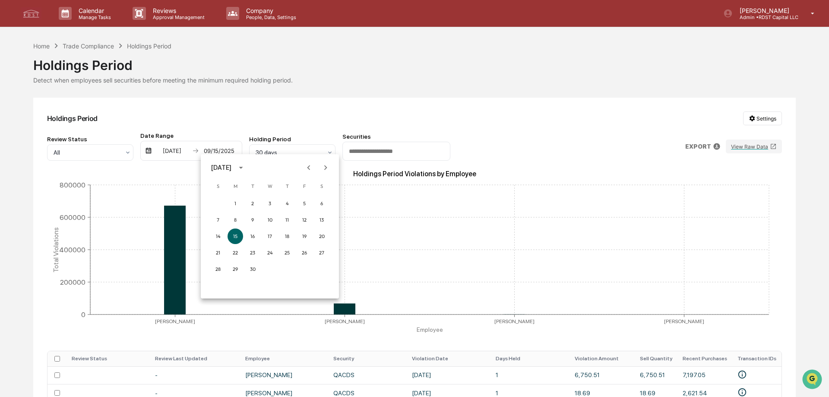
click at [308, 168] on icon "Previous month" at bounding box center [309, 168] width 10 height 10
click at [235, 271] on button "30" at bounding box center [236, 269] width 16 height 16
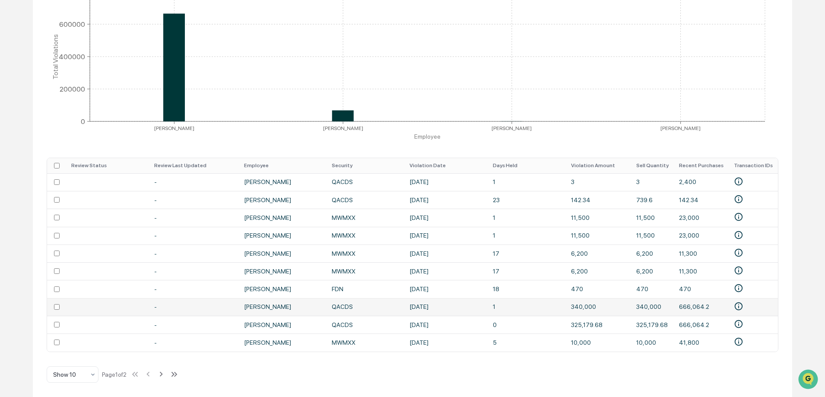
scroll to position [24, 0]
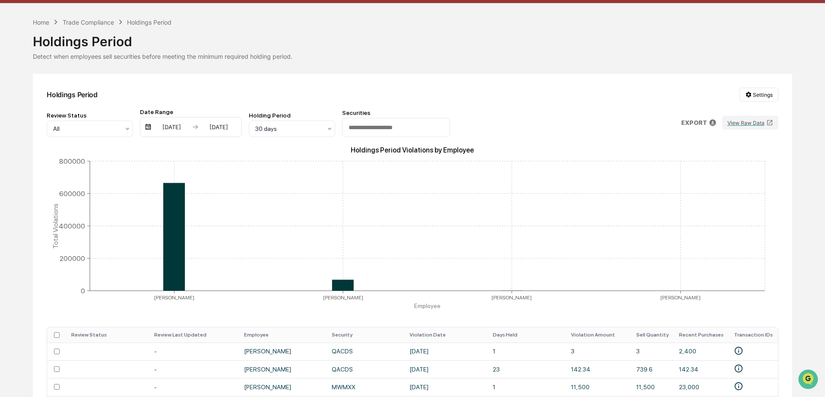
click at [714, 124] on icon at bounding box center [713, 122] width 6 height 6
click at [712, 159] on p "pdf" at bounding box center [713, 159] width 10 height 9
click at [402, 84] on div at bounding box center [414, 198] width 829 height 397
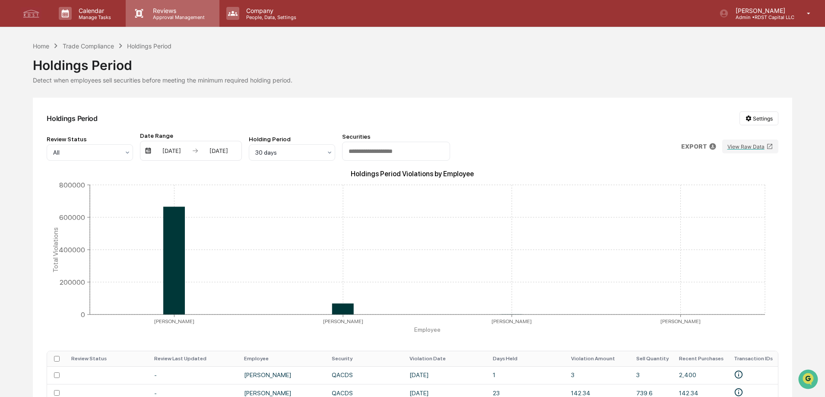
click at [189, 13] on p "Reviews" at bounding box center [177, 10] width 63 height 7
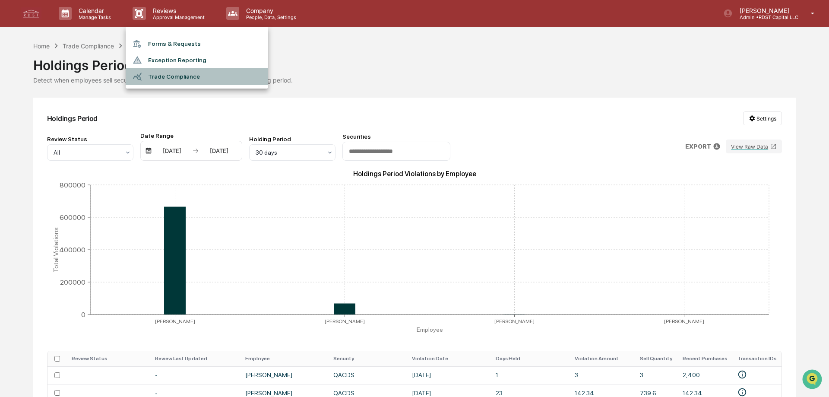
click at [201, 74] on li "Trade Compliance" at bounding box center [197, 76] width 143 height 16
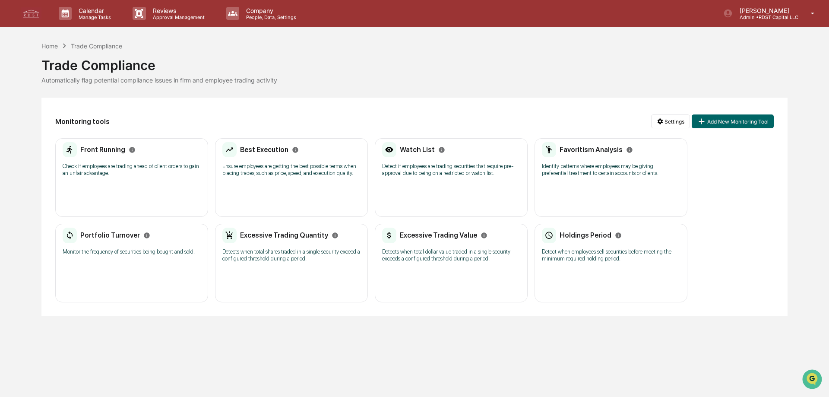
click at [444, 243] on div "Excessive Trading Value" at bounding box center [434, 236] width 105 height 16
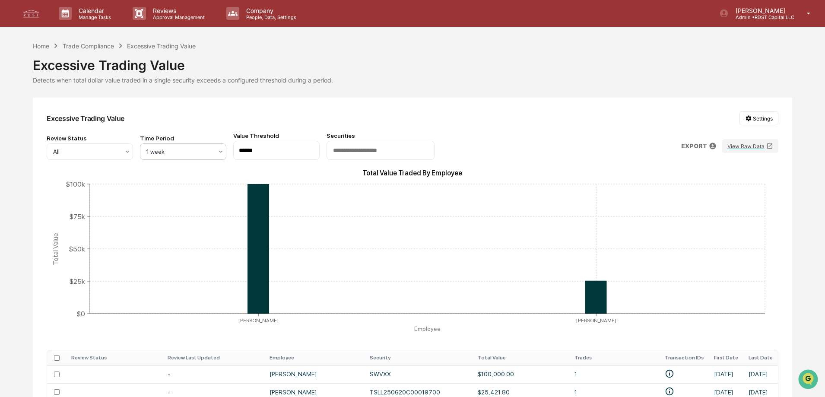
click at [224, 150] on icon at bounding box center [220, 151] width 7 height 7
click at [174, 238] on div "3 months" at bounding box center [183, 241] width 86 height 17
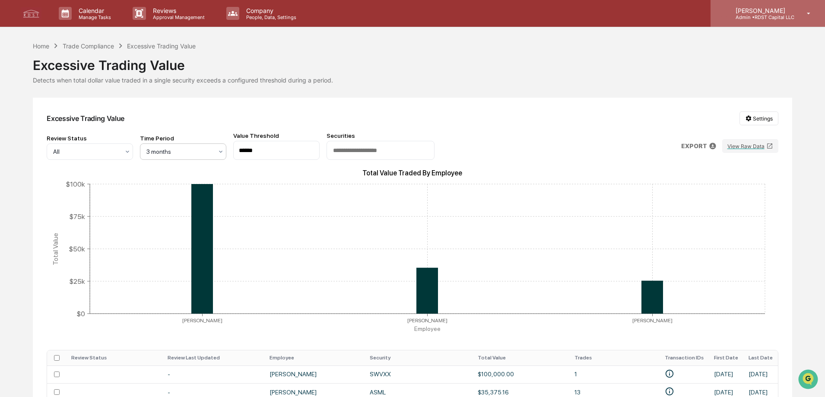
click at [768, 7] on p "[PERSON_NAME]" at bounding box center [762, 10] width 66 height 7
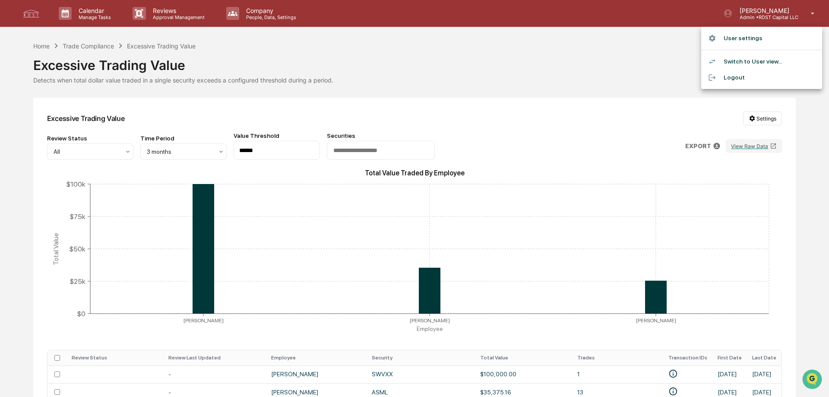
click at [732, 78] on li "Logout" at bounding box center [761, 78] width 121 height 16
